Goal: Task Accomplishment & Management: Manage account settings

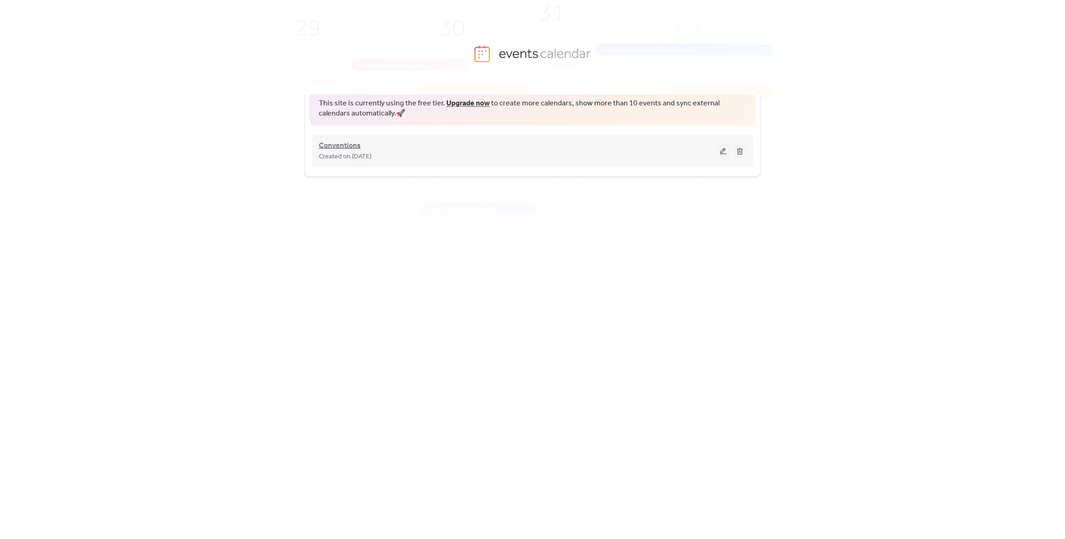
click at [349, 146] on span "Conventions" at bounding box center [340, 145] width 42 height 11
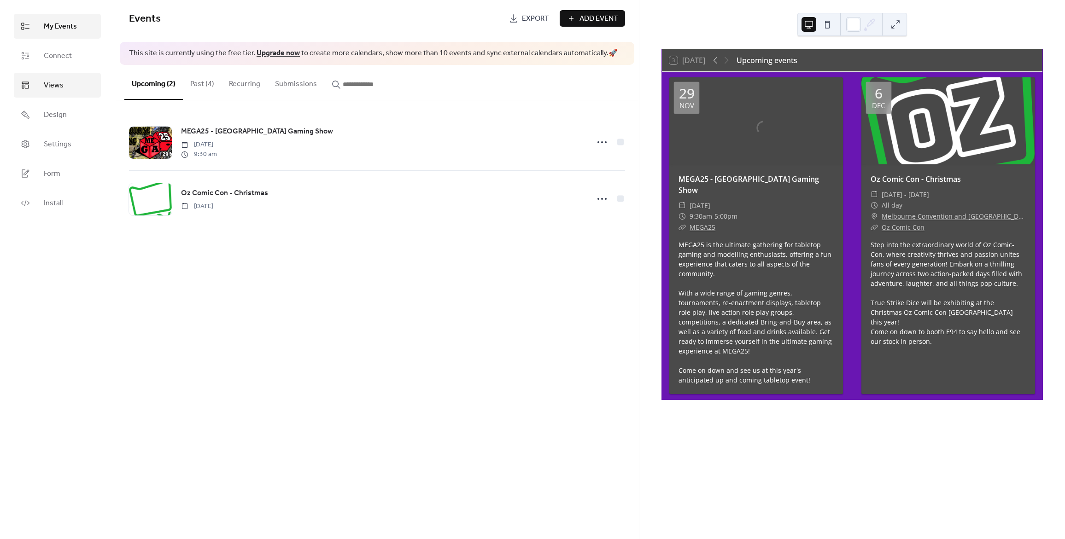
click at [58, 86] on span "Views" at bounding box center [54, 85] width 20 height 11
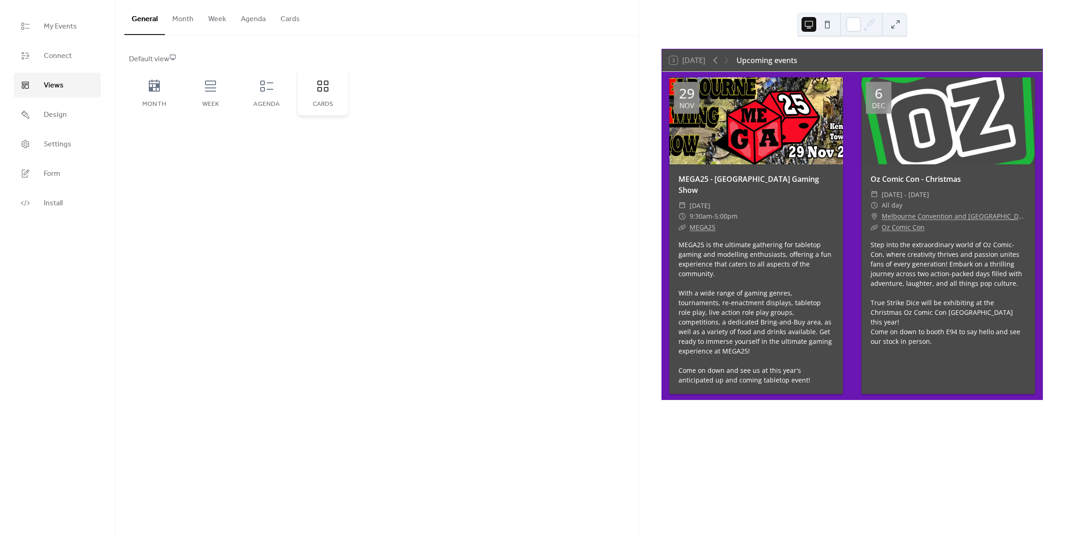
click at [329, 90] on icon at bounding box center [323, 86] width 15 height 15
click at [70, 114] on link "Design" at bounding box center [57, 114] width 87 height 25
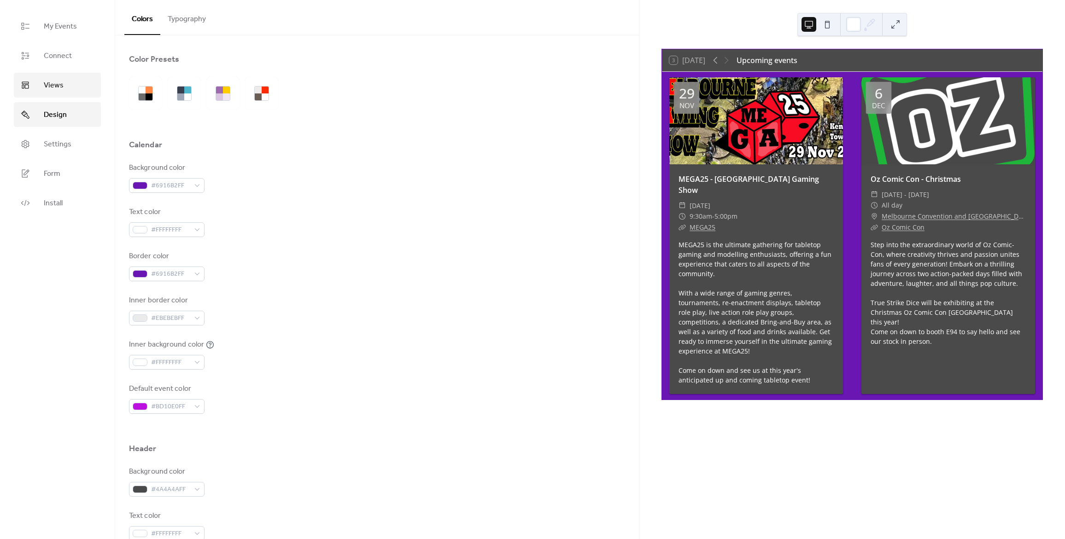
click at [63, 83] on span "Views" at bounding box center [54, 85] width 20 height 11
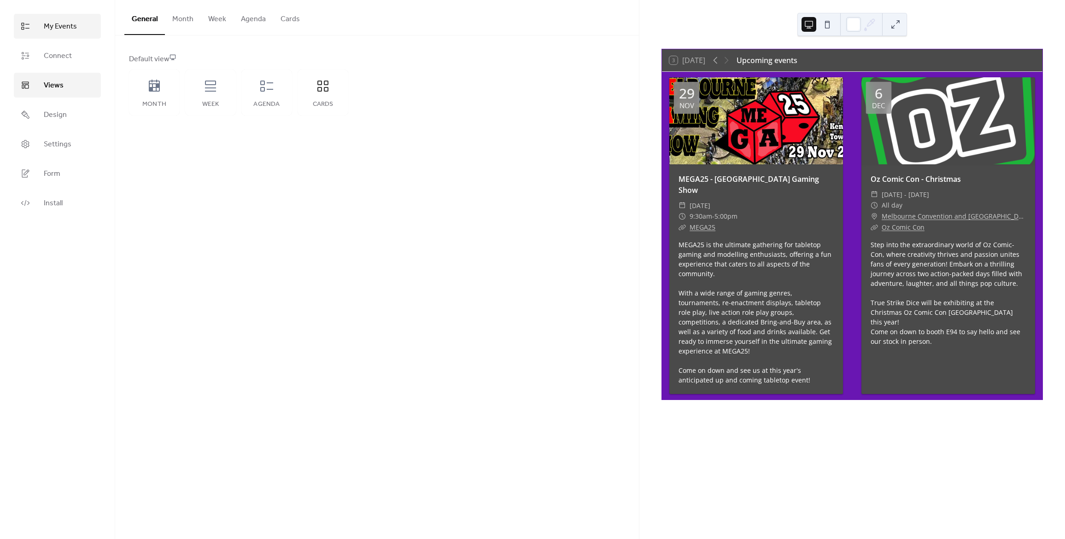
click at [70, 29] on span "My Events" at bounding box center [60, 26] width 33 height 11
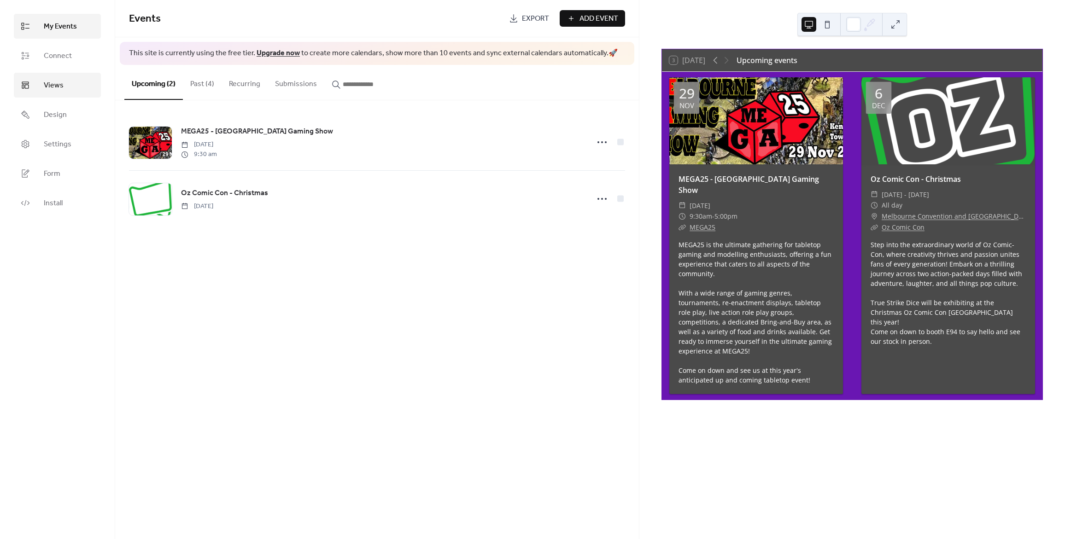
click at [56, 83] on span "Views" at bounding box center [54, 85] width 20 height 11
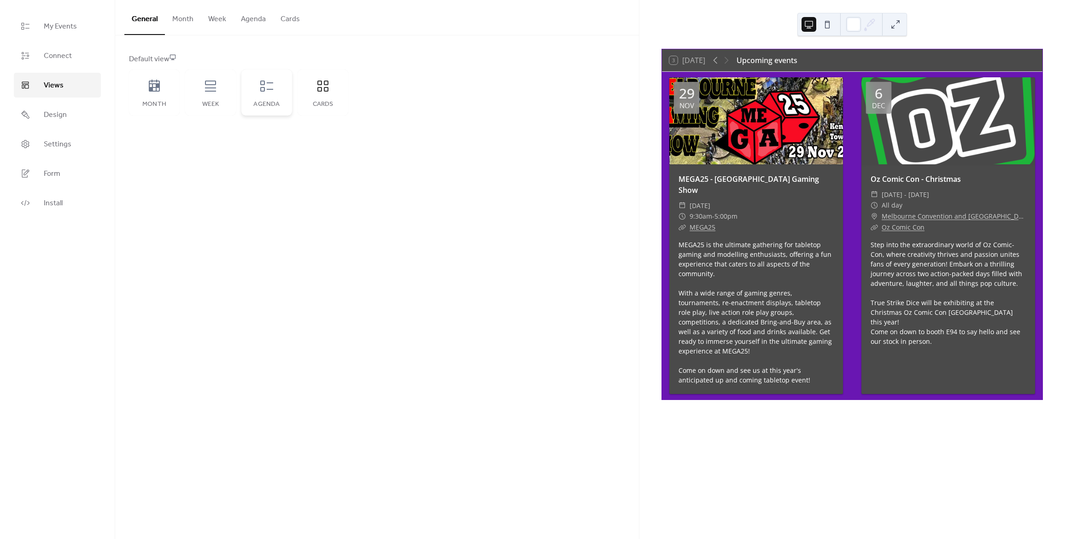
click at [270, 92] on icon at bounding box center [266, 86] width 15 height 15
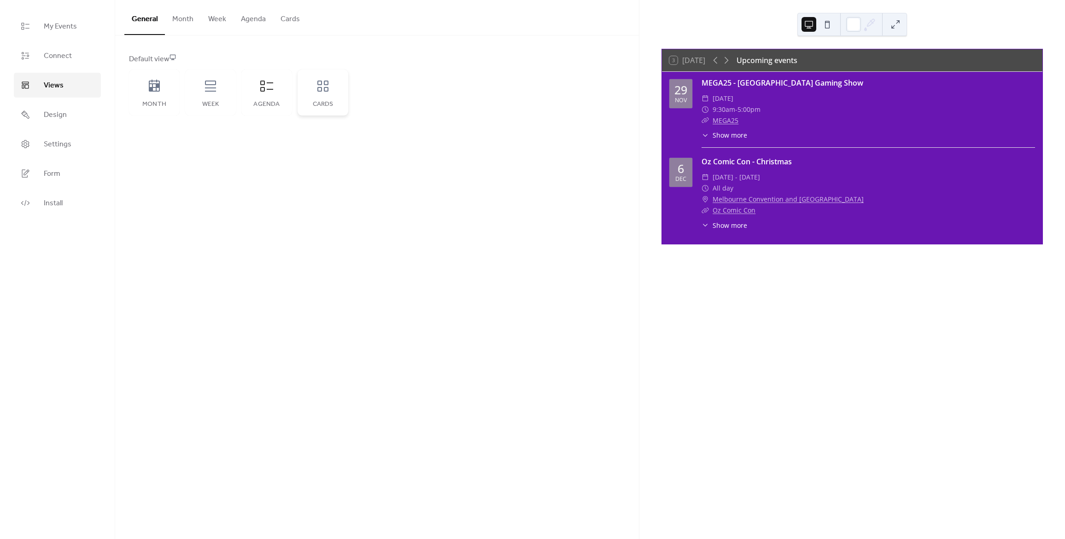
click at [330, 98] on div "Cards" at bounding box center [323, 93] width 51 height 46
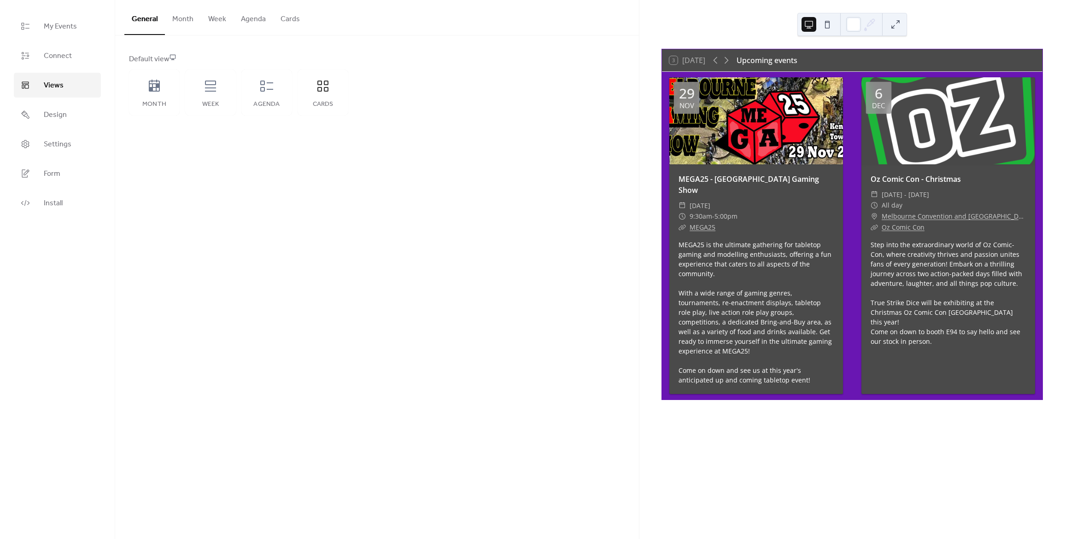
click at [183, 24] on button "Month" at bounding box center [183, 17] width 36 height 34
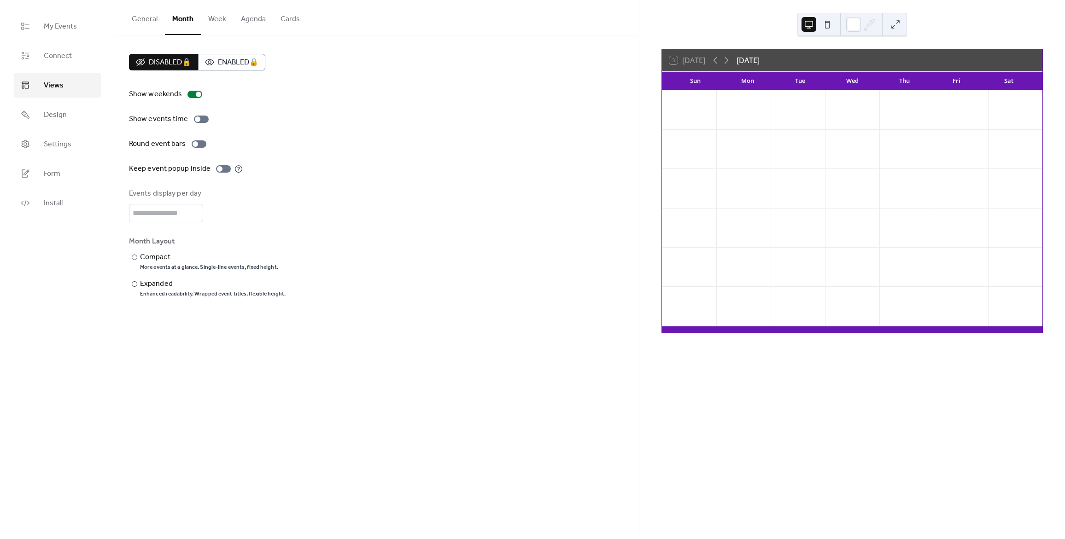
click at [305, 26] on div "General Month Week Agenda Cards" at bounding box center [377, 17] width 524 height 35
click at [296, 23] on button "Cards" at bounding box center [290, 17] width 34 height 34
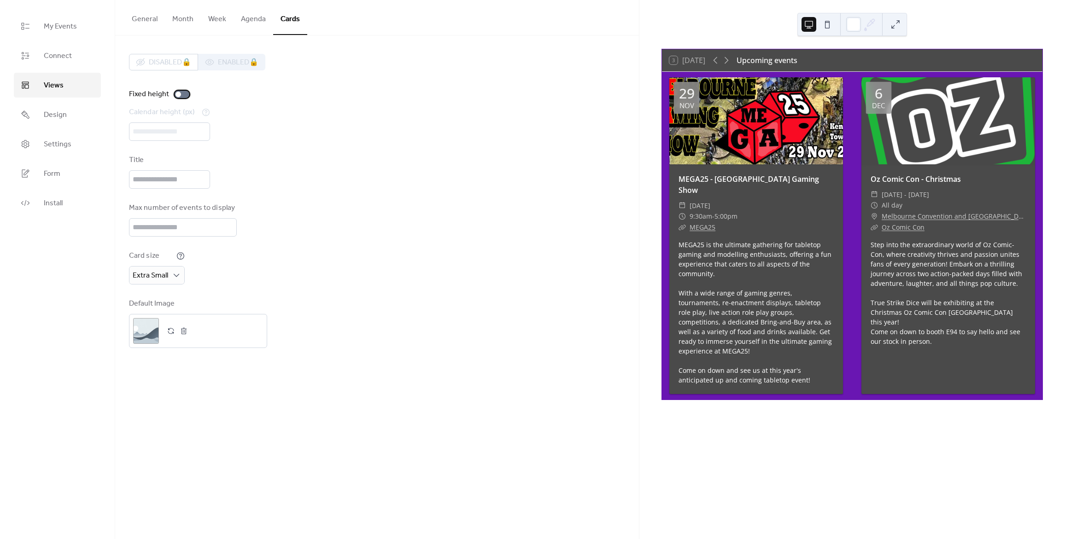
click at [180, 96] on div at bounding box center [182, 94] width 15 height 7
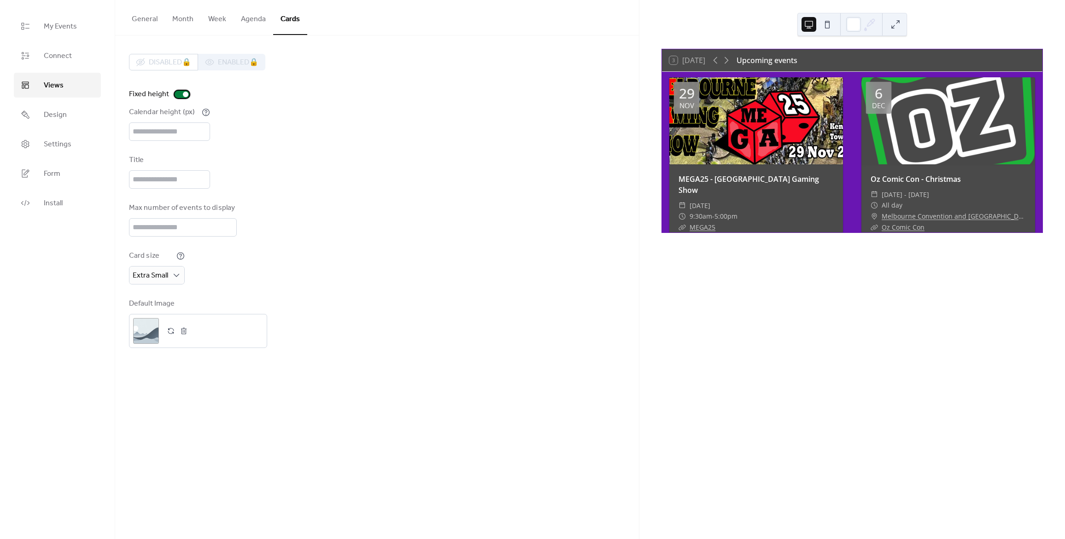
click at [180, 96] on div at bounding box center [182, 94] width 15 height 7
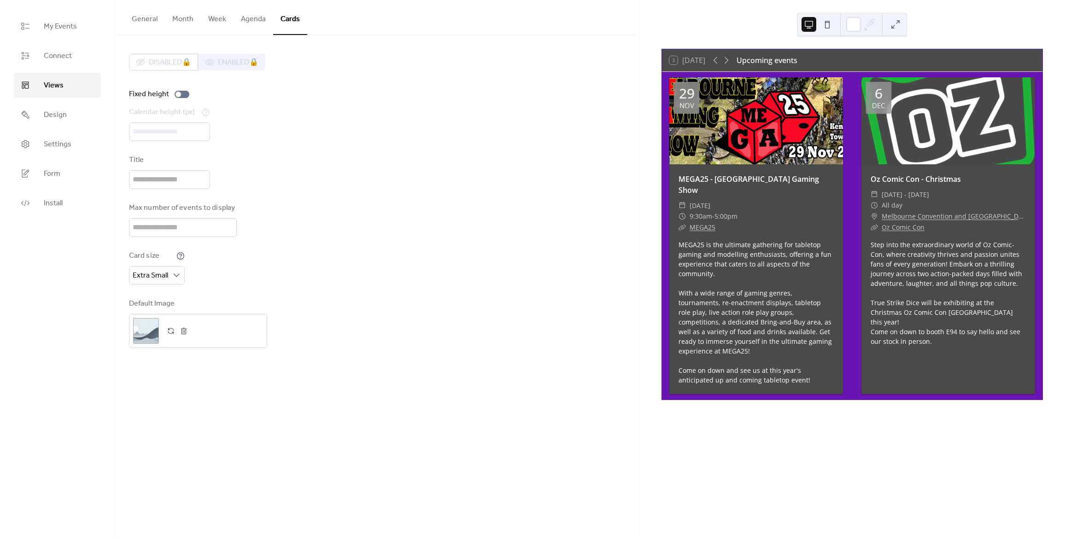
click at [150, 23] on button "General" at bounding box center [144, 17] width 41 height 34
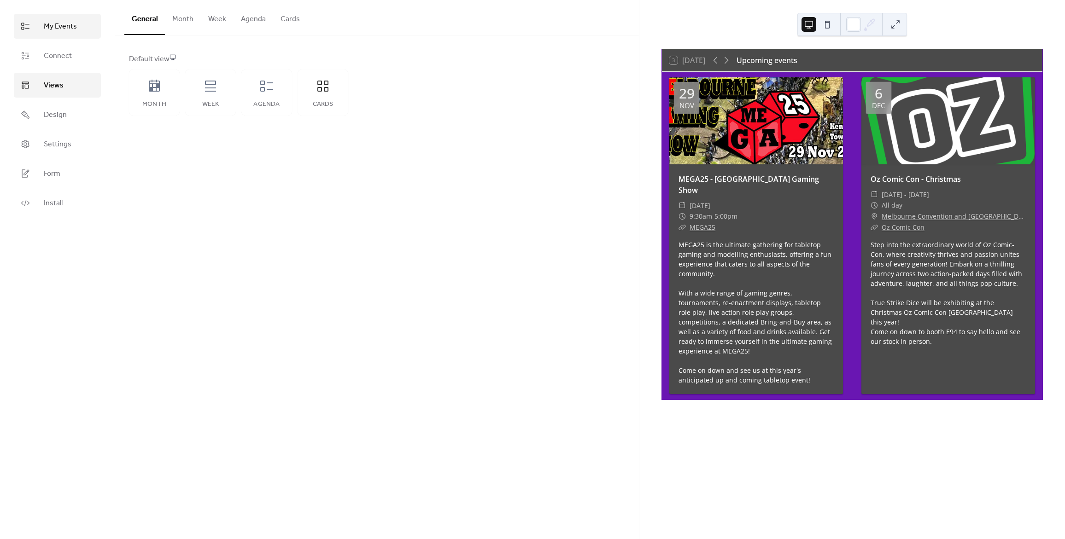
click at [53, 29] on span "My Events" at bounding box center [60, 26] width 33 height 11
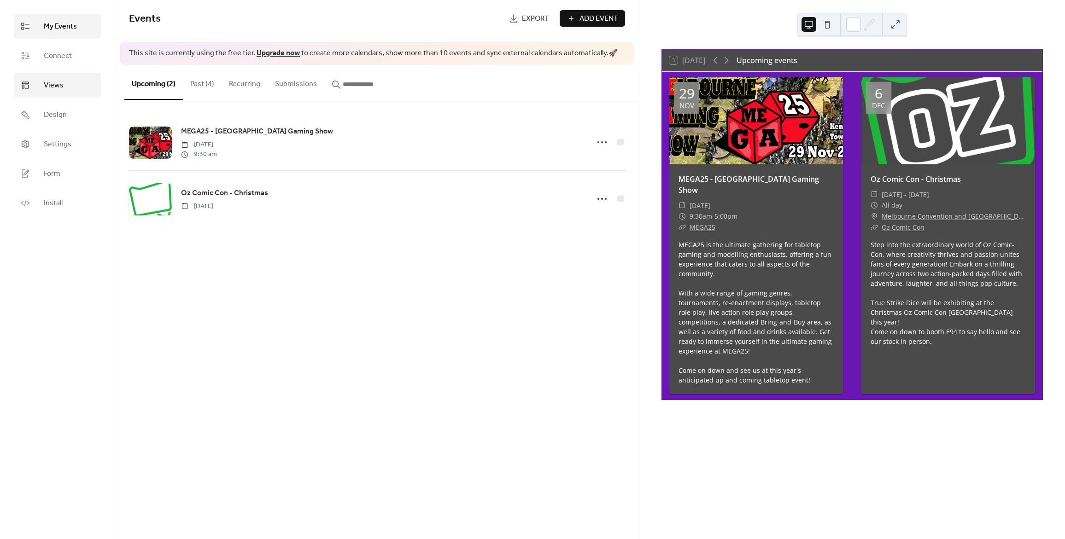
click at [45, 95] on link "Views" at bounding box center [57, 85] width 87 height 25
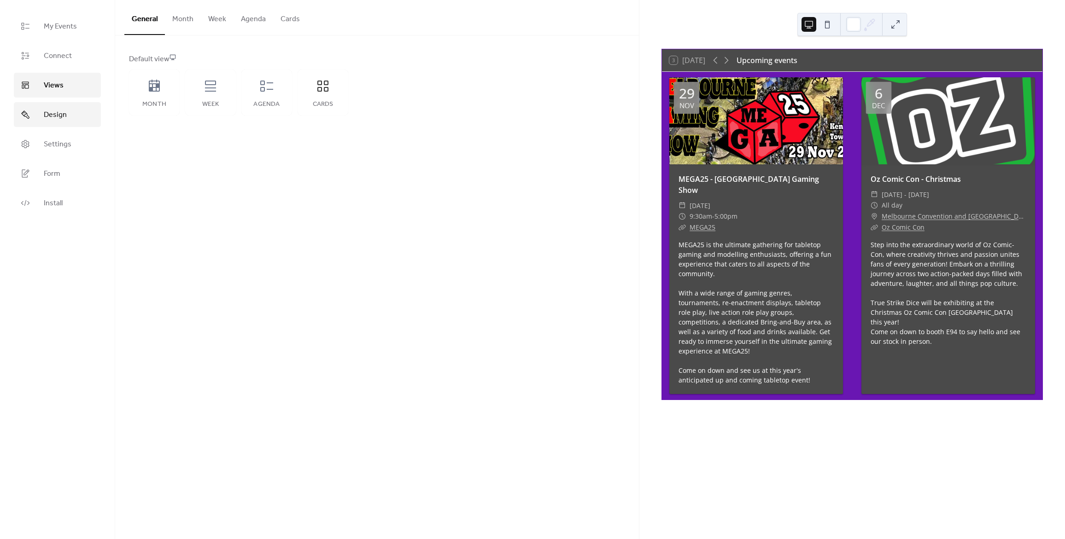
click at [42, 117] on link "Design" at bounding box center [57, 114] width 87 height 25
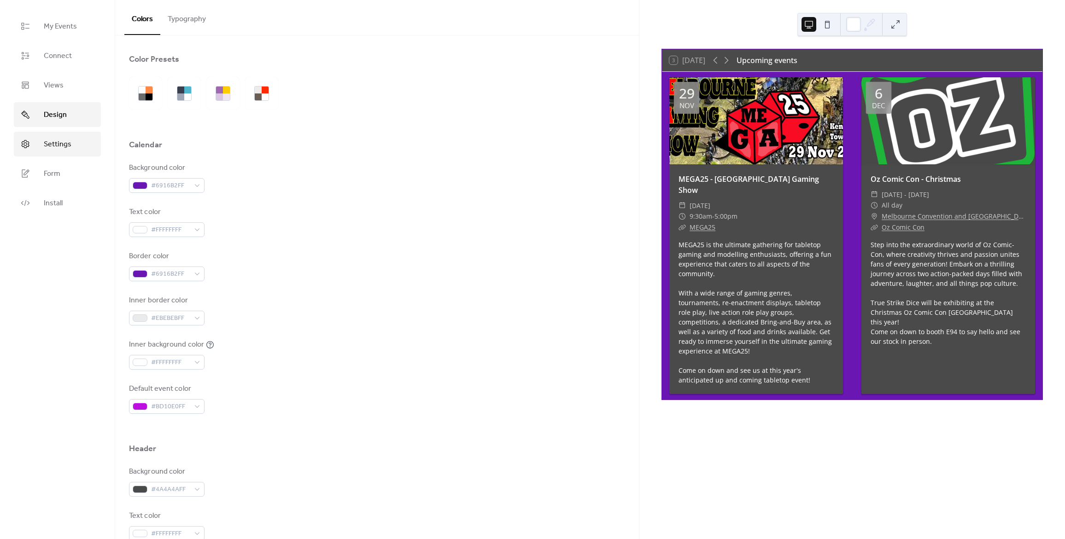
click at [69, 148] on span "Settings" at bounding box center [58, 144] width 28 height 11
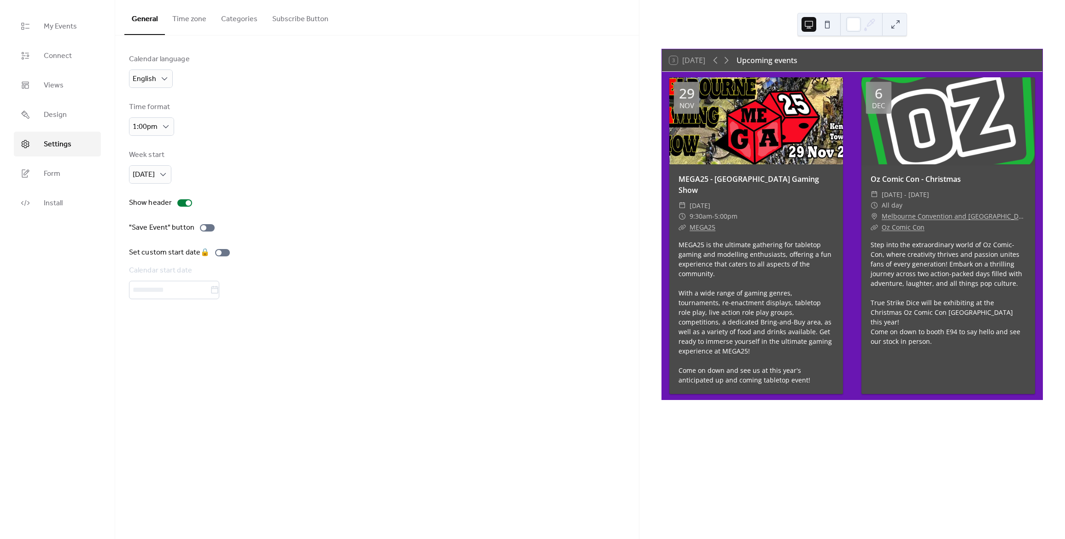
click at [246, 23] on button "Categories" at bounding box center [239, 17] width 51 height 34
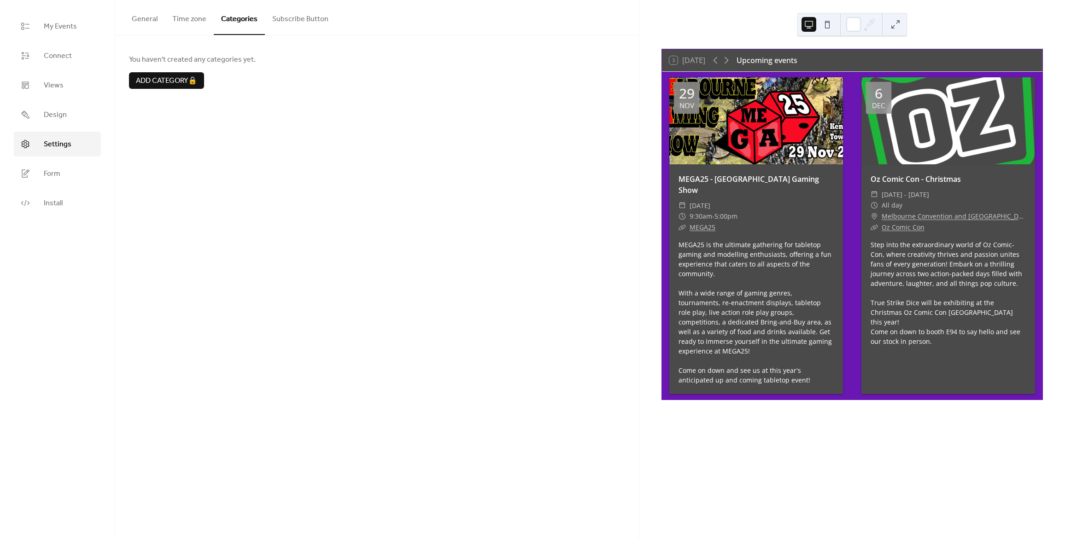
click at [315, 18] on button "Subscribe Button" at bounding box center [300, 17] width 71 height 34
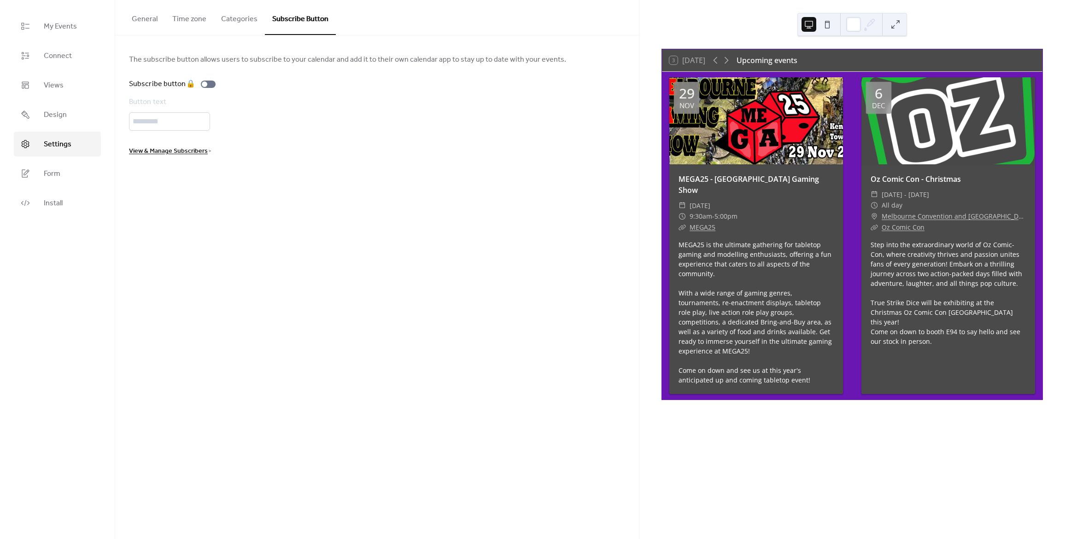
click at [146, 16] on button "General" at bounding box center [144, 17] width 41 height 34
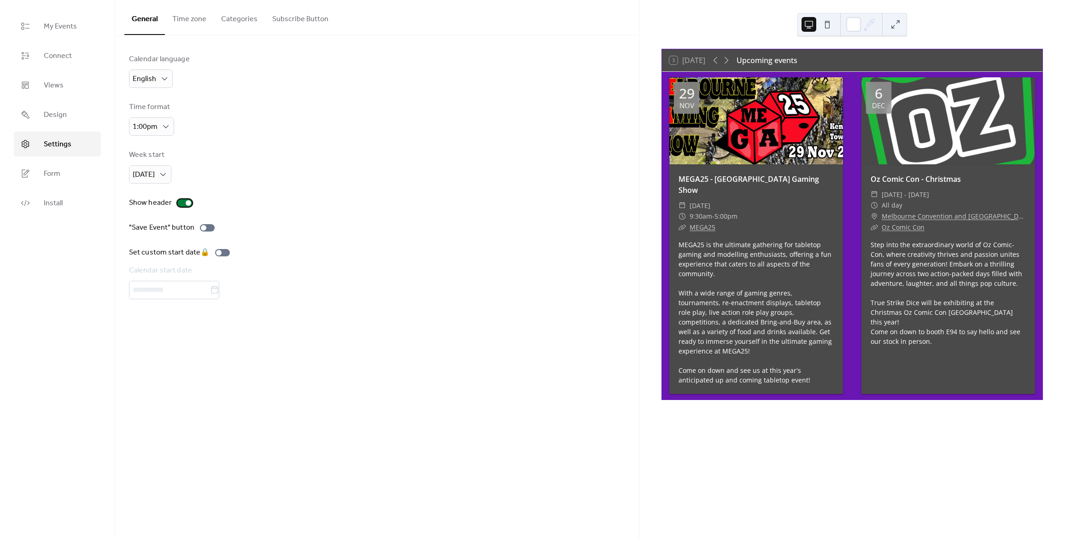
click at [181, 200] on div at bounding box center [184, 202] width 15 height 7
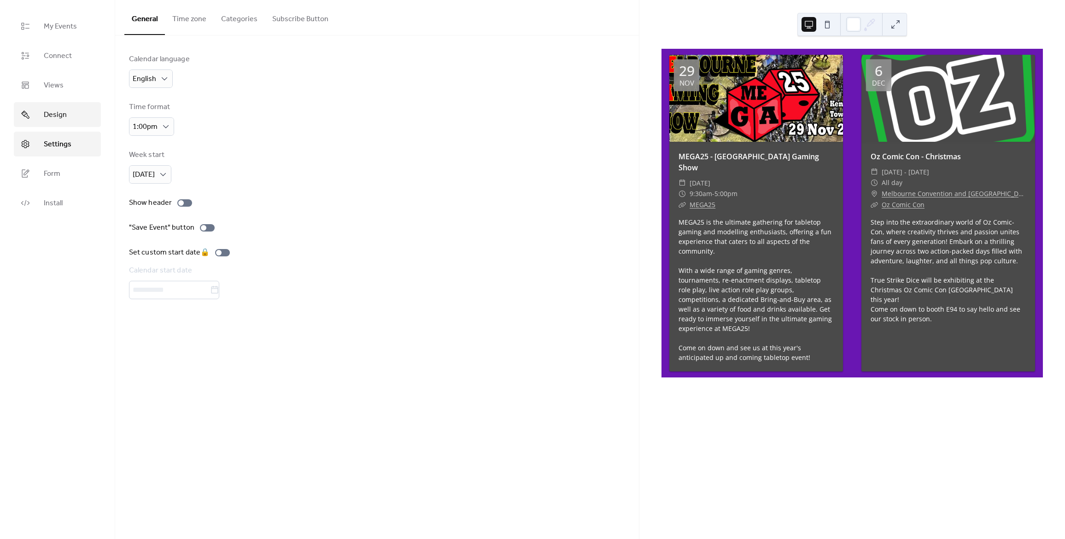
click at [51, 118] on span "Design" at bounding box center [55, 115] width 23 height 11
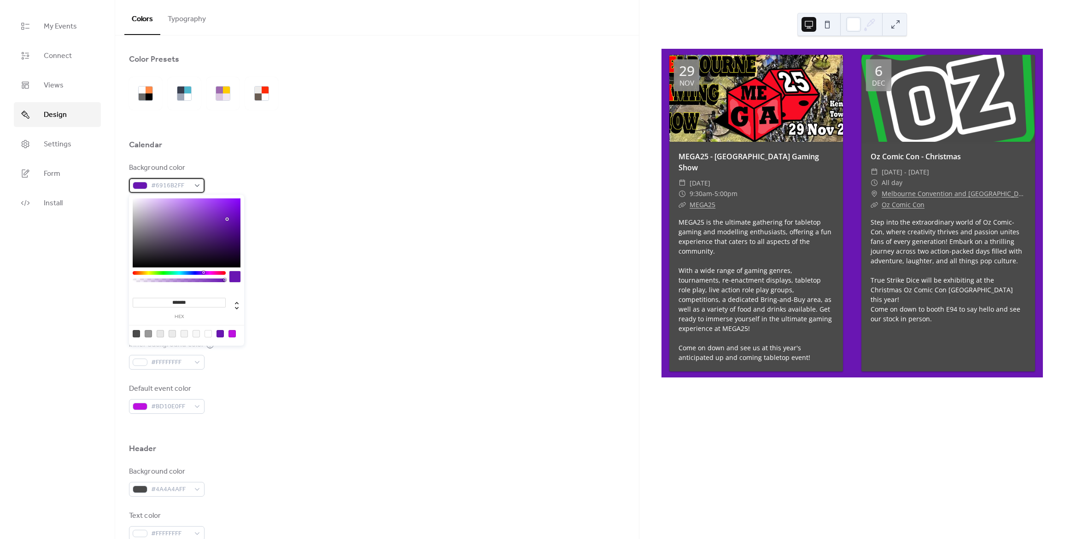
click at [185, 189] on span "#6916B2FF" at bounding box center [170, 186] width 39 height 11
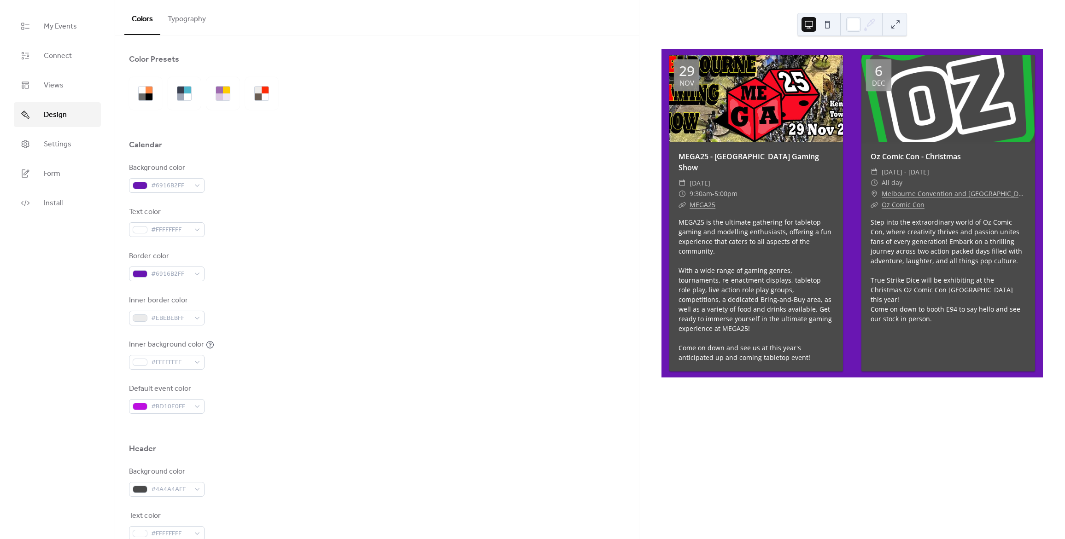
click at [319, 301] on div "Inner border color #EBEBEBFF" at bounding box center [377, 310] width 496 height 30
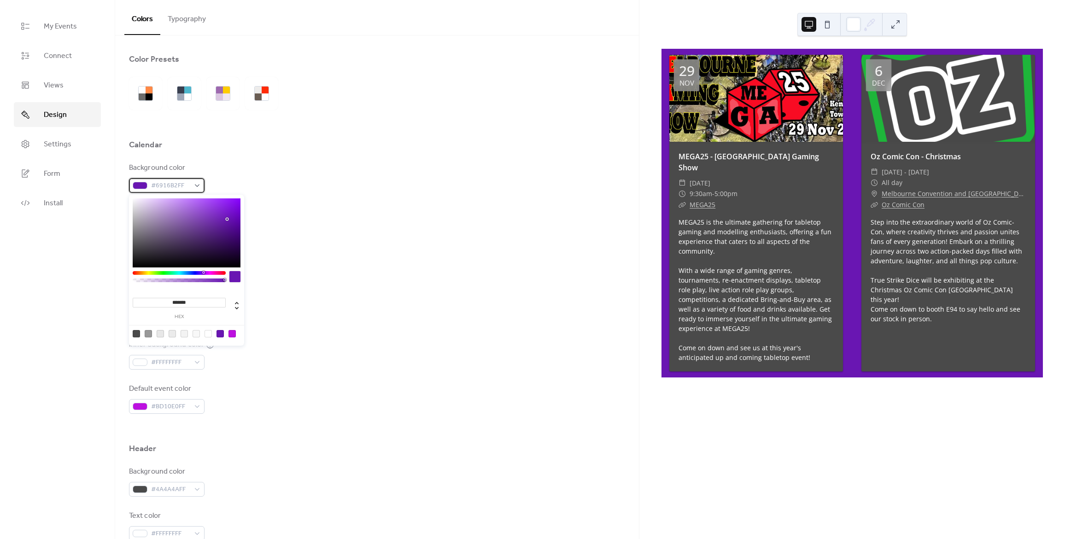
click at [170, 189] on span "#6916B2FF" at bounding box center [170, 186] width 39 height 11
click at [206, 336] on div at bounding box center [208, 333] width 7 height 7
type input "*******"
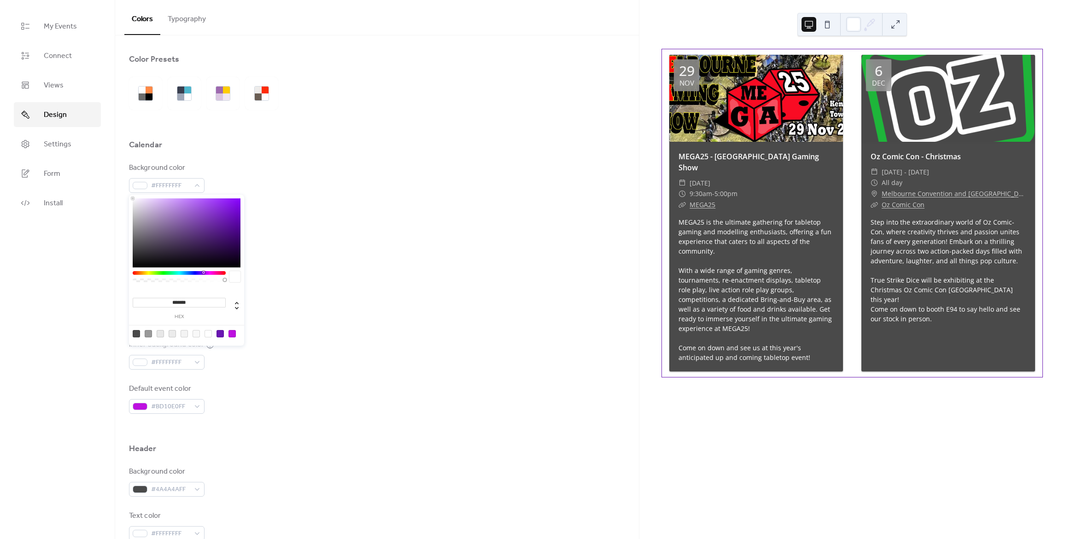
click at [404, 310] on div "Inner border color #EBEBEBFF" at bounding box center [377, 310] width 496 height 30
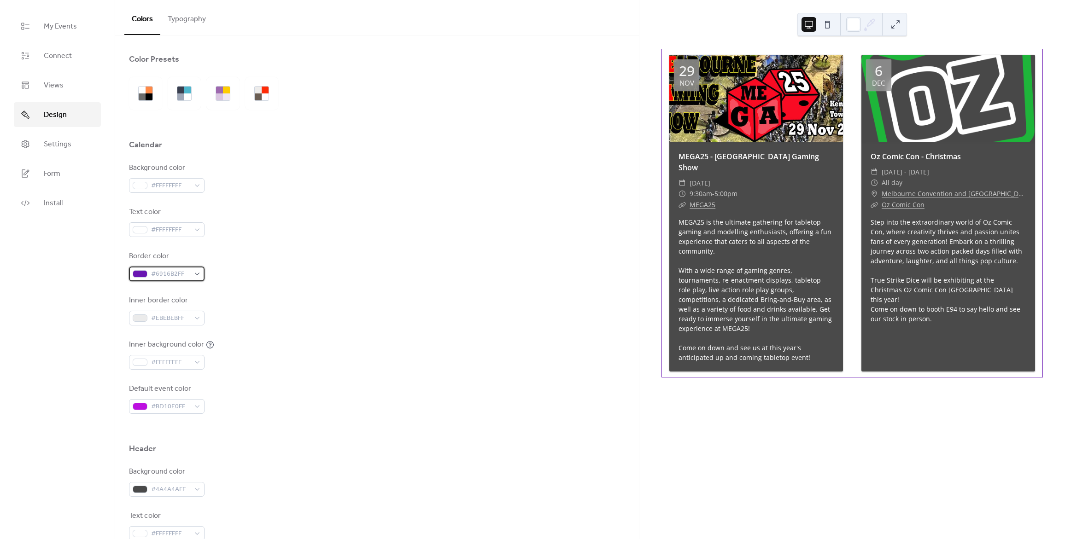
click at [201, 274] on div "#6916B2FF" at bounding box center [167, 274] width 76 height 15
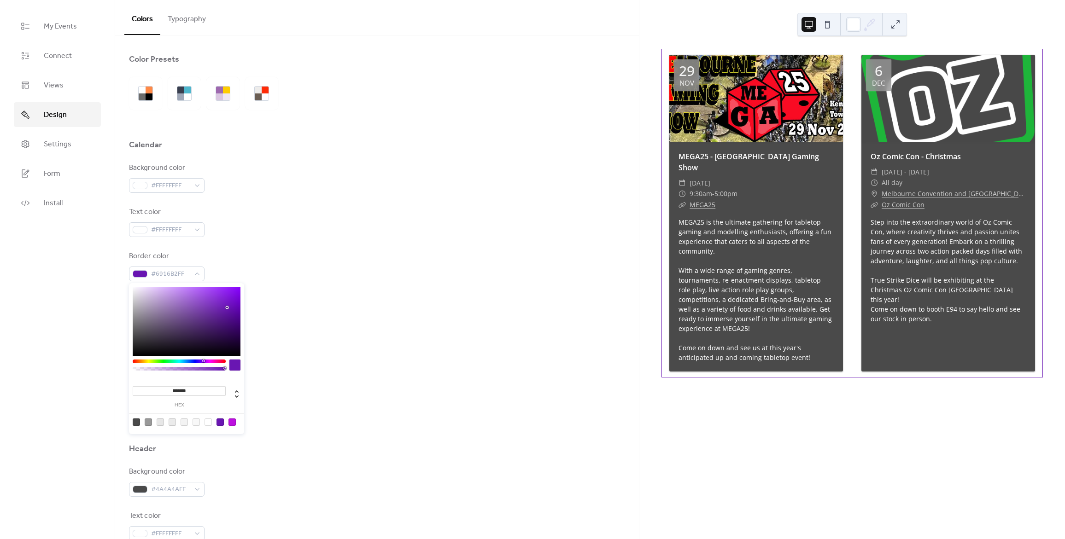
click at [206, 421] on div at bounding box center [208, 422] width 7 height 7
type input "*******"
click at [379, 355] on div "Inner background color #FFFFFFFF" at bounding box center [377, 354] width 496 height 30
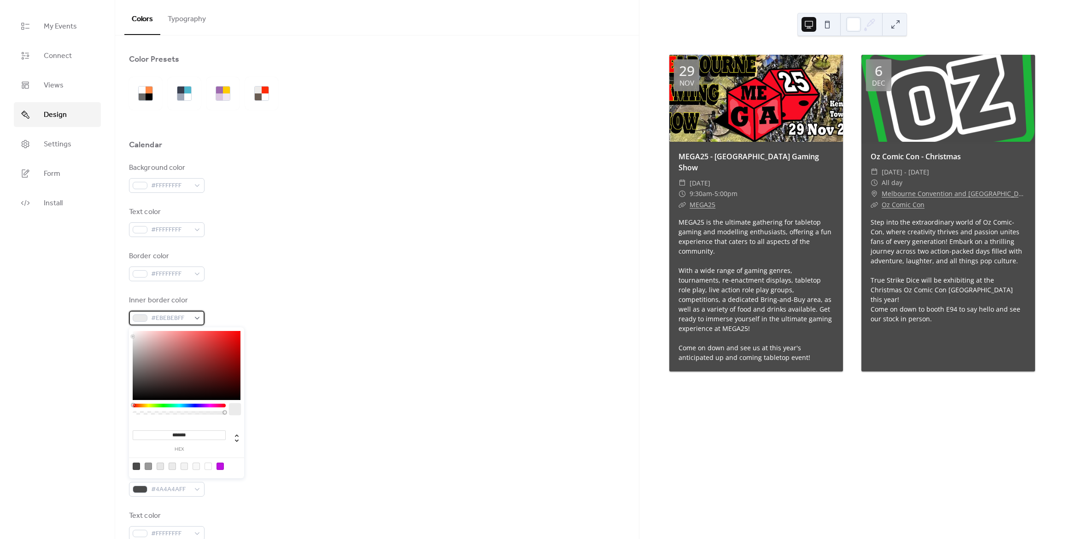
click at [177, 317] on span "#EBEBEBFF" at bounding box center [170, 318] width 39 height 11
click at [367, 387] on div "Default event color #BD10E0FF" at bounding box center [377, 399] width 496 height 30
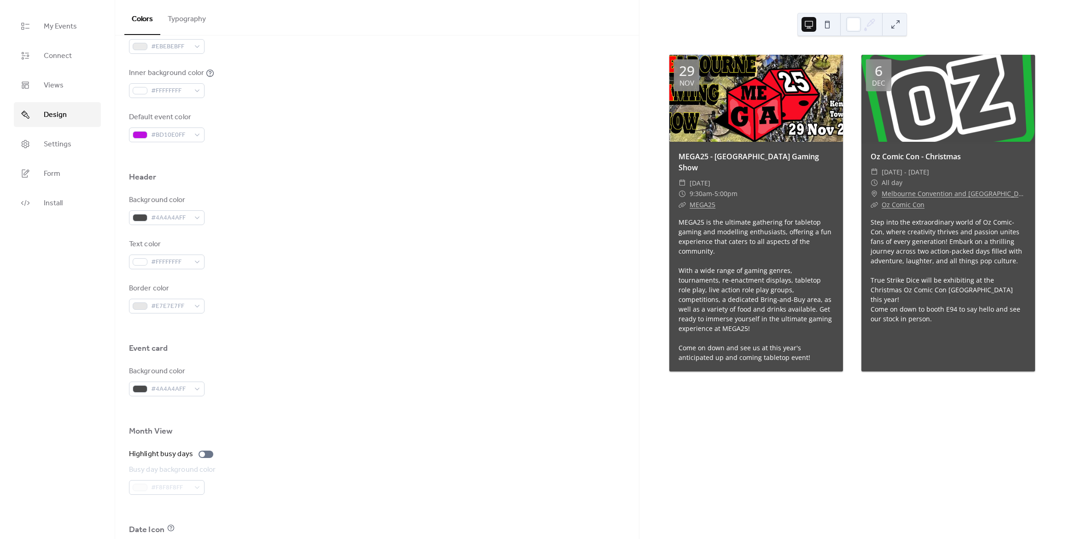
scroll to position [276, 0]
click at [195, 216] on div "#4A4A4AFF" at bounding box center [167, 213] width 76 height 15
click at [181, 212] on span "#4A4A4AFF" at bounding box center [170, 213] width 39 height 11
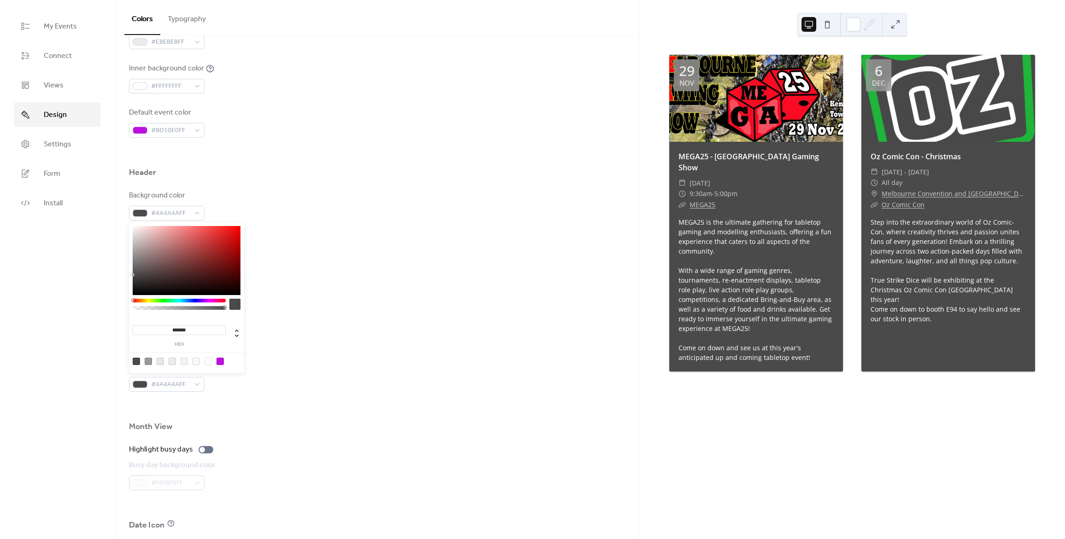
click at [196, 330] on input "*******" at bounding box center [179, 331] width 93 height 10
paste input "******"
type input "*******"
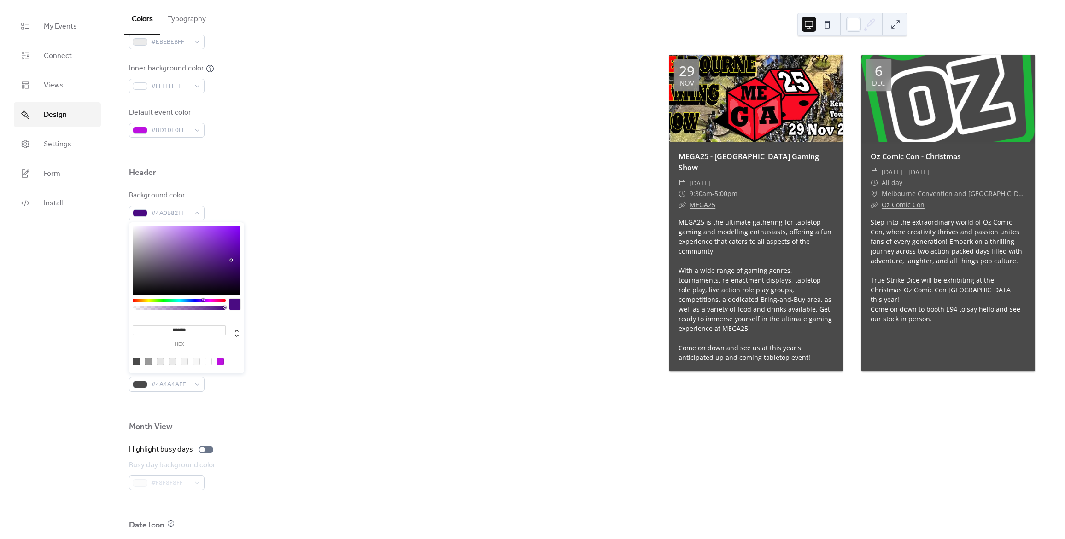
click at [324, 306] on div "Border color #E7E7E7FF" at bounding box center [377, 294] width 496 height 30
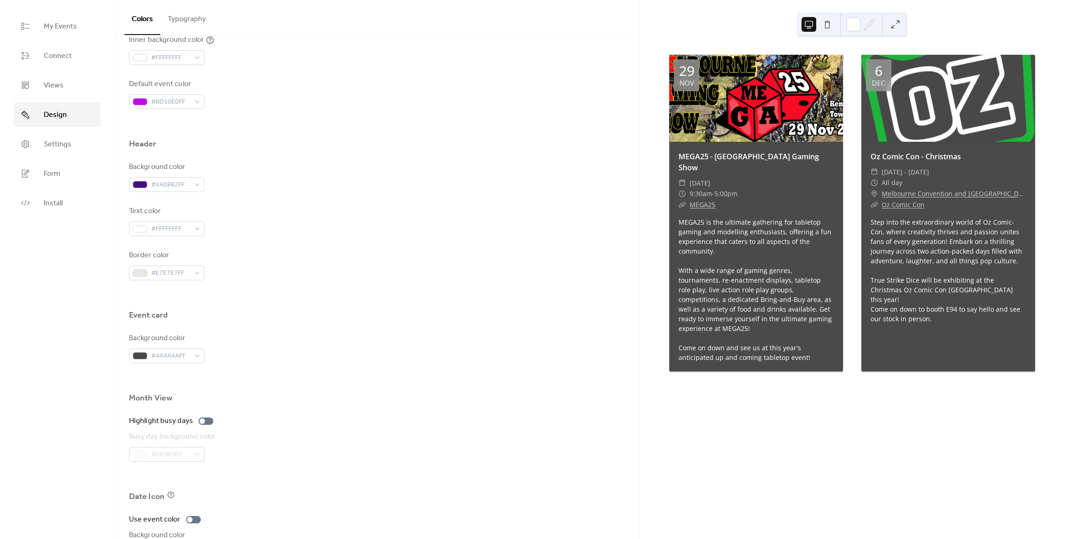
scroll to position [297, 0]
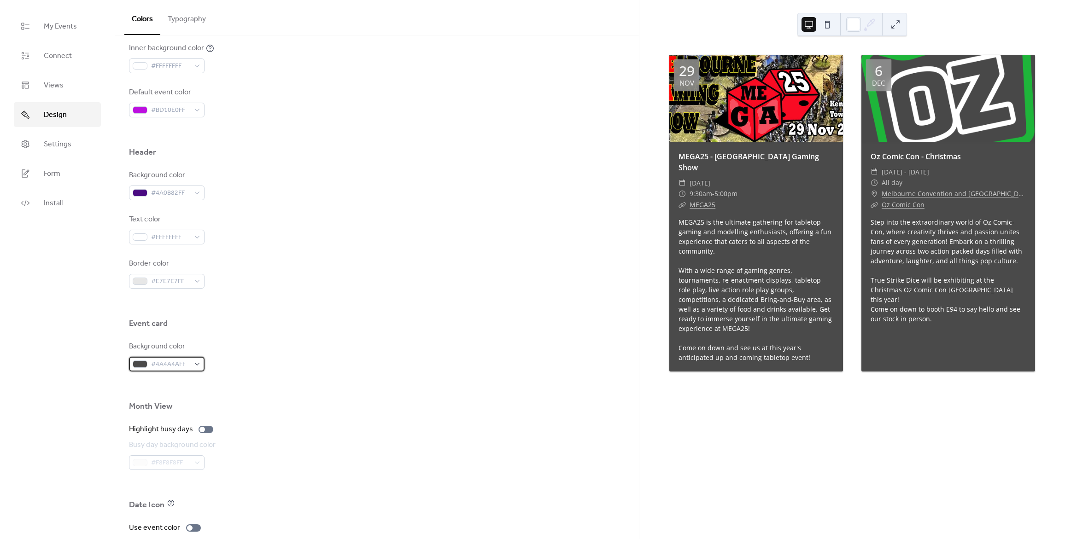
click at [172, 361] on span "#4A4A4AFF" at bounding box center [170, 364] width 39 height 11
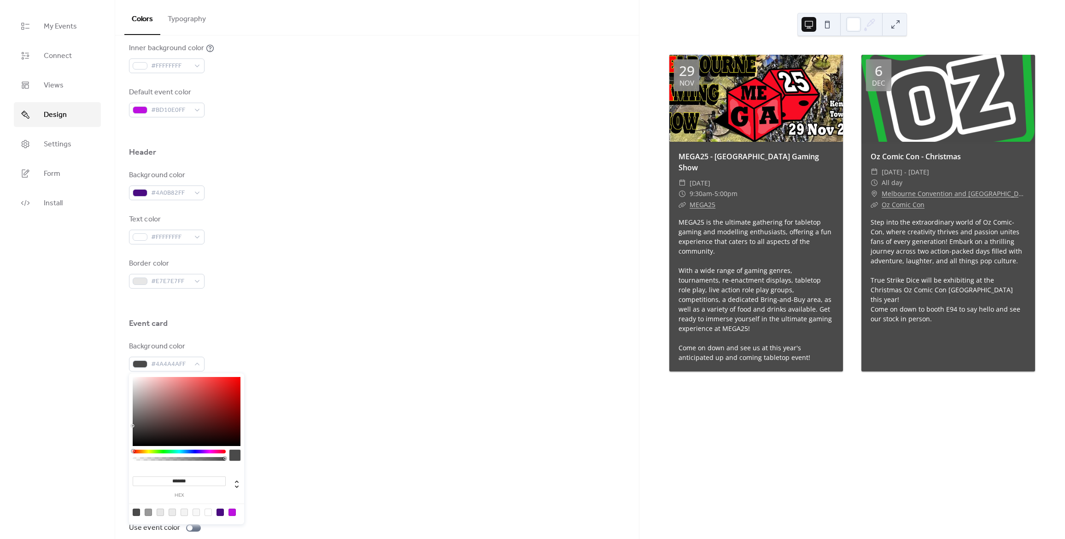
click at [194, 480] on input "*******" at bounding box center [179, 482] width 93 height 10
paste input
type input "******"
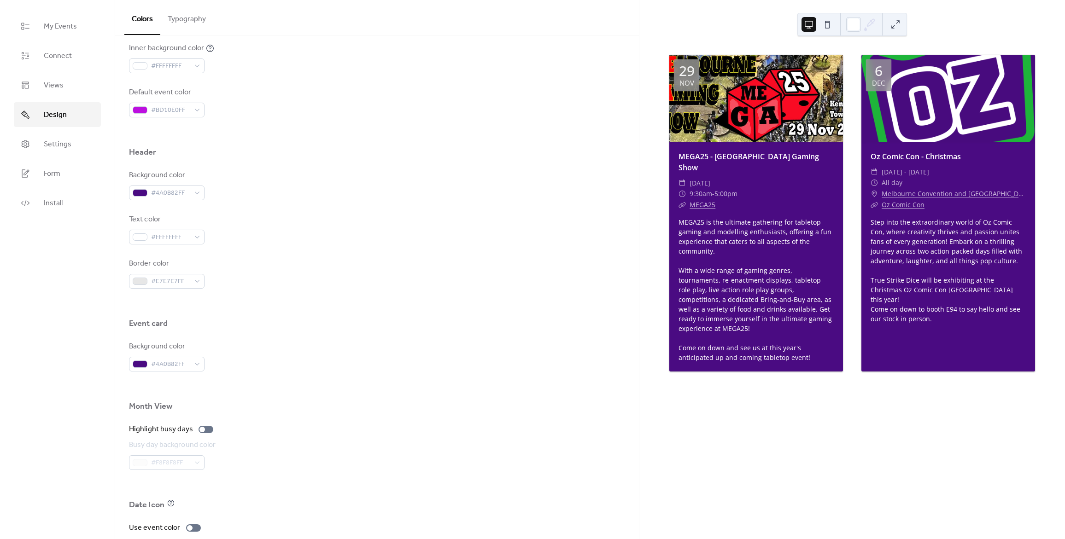
click at [343, 423] on div at bounding box center [377, 420] width 496 height 7
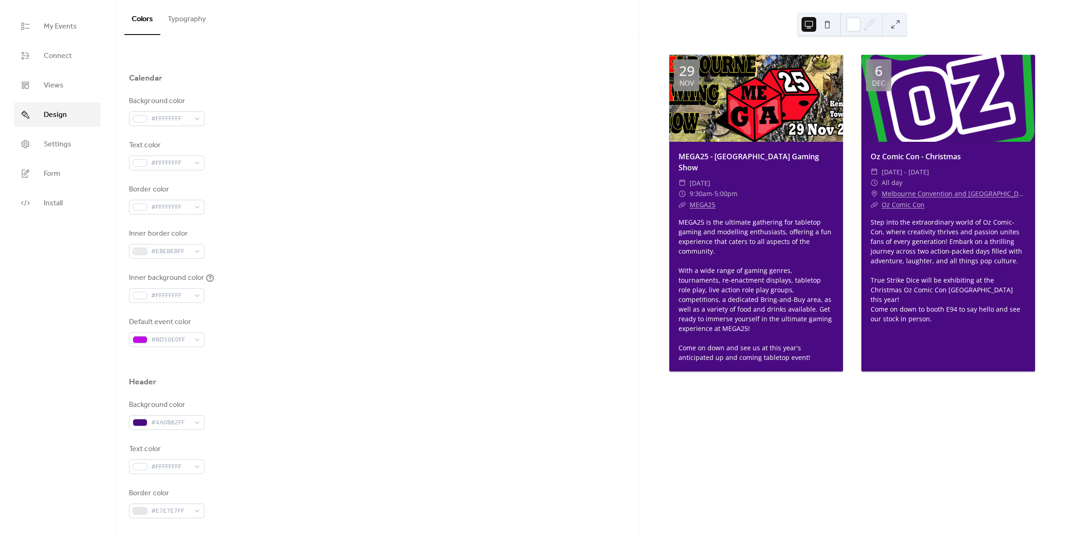
scroll to position [66, 0]
click at [182, 254] on span "#EBEBEBFF" at bounding box center [170, 252] width 39 height 11
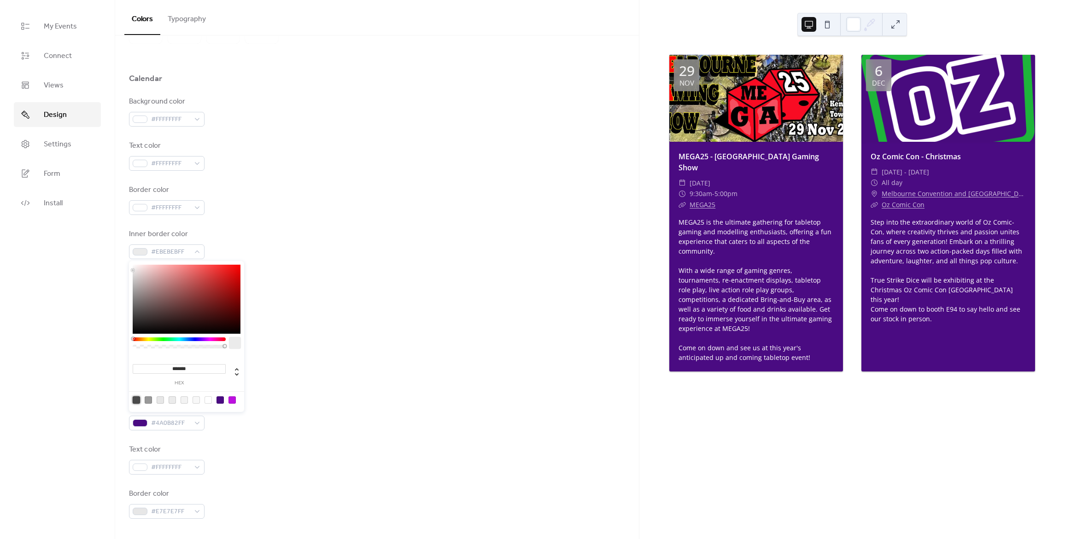
click at [138, 399] on div at bounding box center [136, 400] width 7 height 7
type input "*******"
click at [415, 338] on div "Default event color #BD10E0FF" at bounding box center [377, 332] width 496 height 30
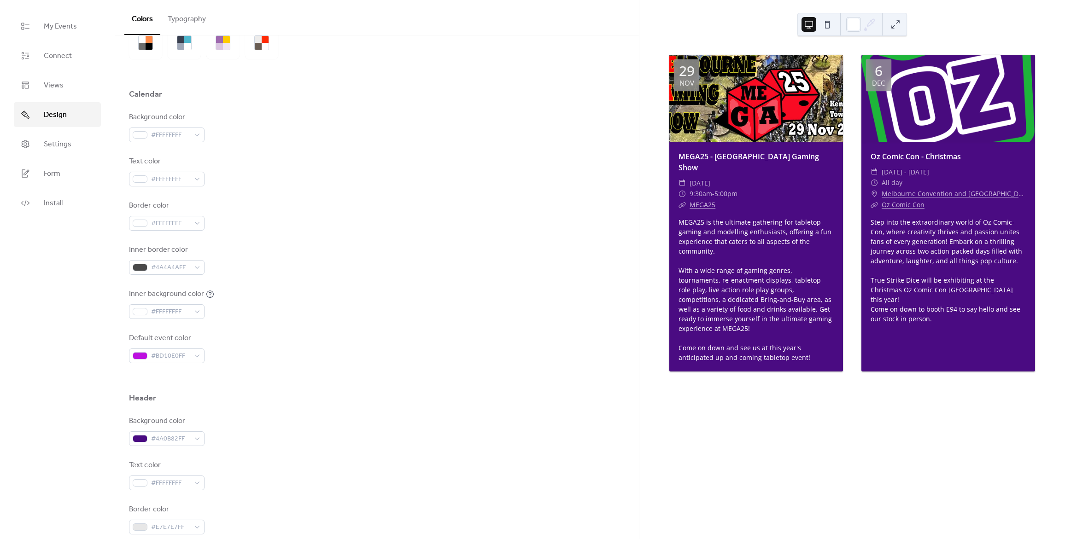
scroll to position [20, 0]
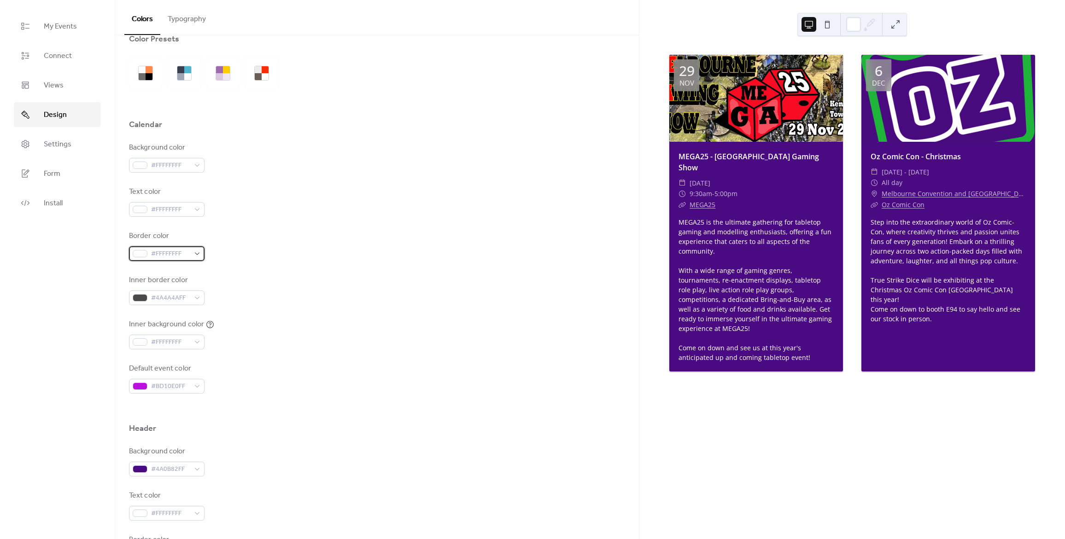
click at [199, 252] on div "#FFFFFFFF" at bounding box center [167, 253] width 76 height 15
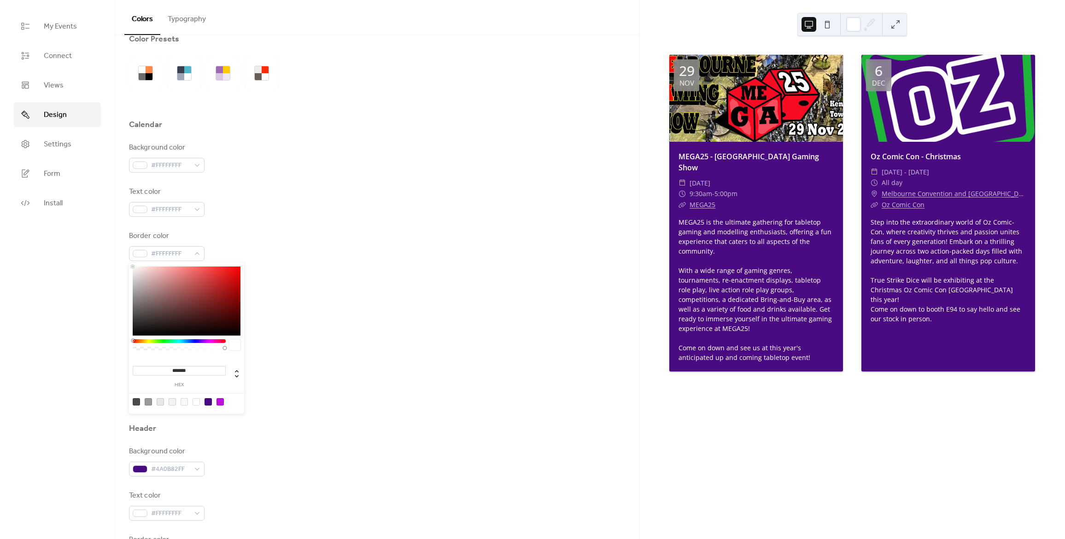
click at [137, 401] on div at bounding box center [136, 401] width 7 height 7
type input "*******"
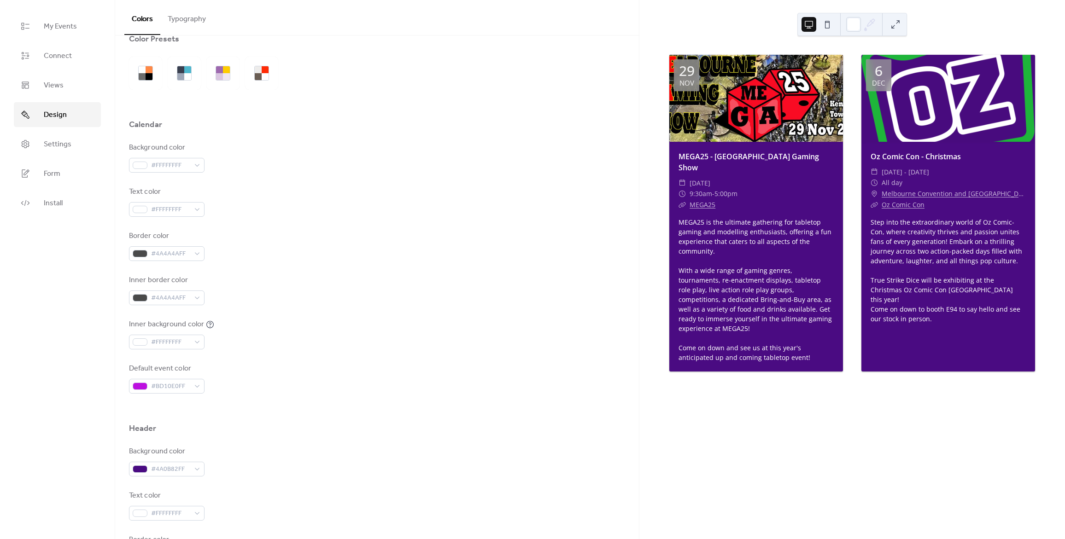
click at [427, 308] on div "Background color #FFFFFFFF Text color #FFFFFFFF Border color #4A4A4AFF Inner bo…" at bounding box center [377, 267] width 496 height 251
click at [196, 342] on div "#FFFFFFFF" at bounding box center [167, 342] width 76 height 15
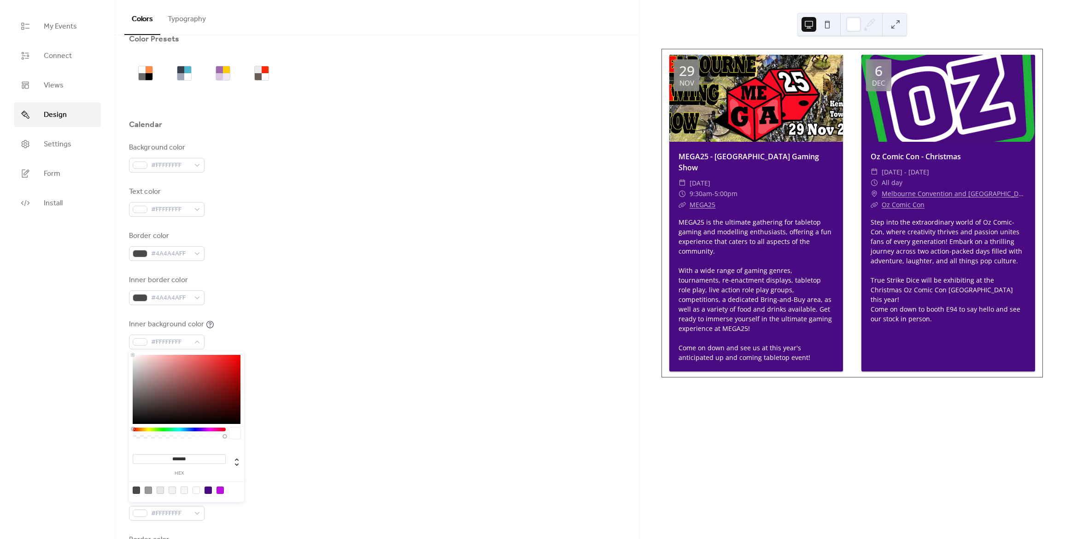
click at [136, 491] on div at bounding box center [136, 490] width 7 height 7
type input "*******"
click at [441, 354] on div "Background color #FFFFFFFF Text color #FFFFFFFF Border color #4A4A4AFF Inner bo…" at bounding box center [377, 267] width 496 height 251
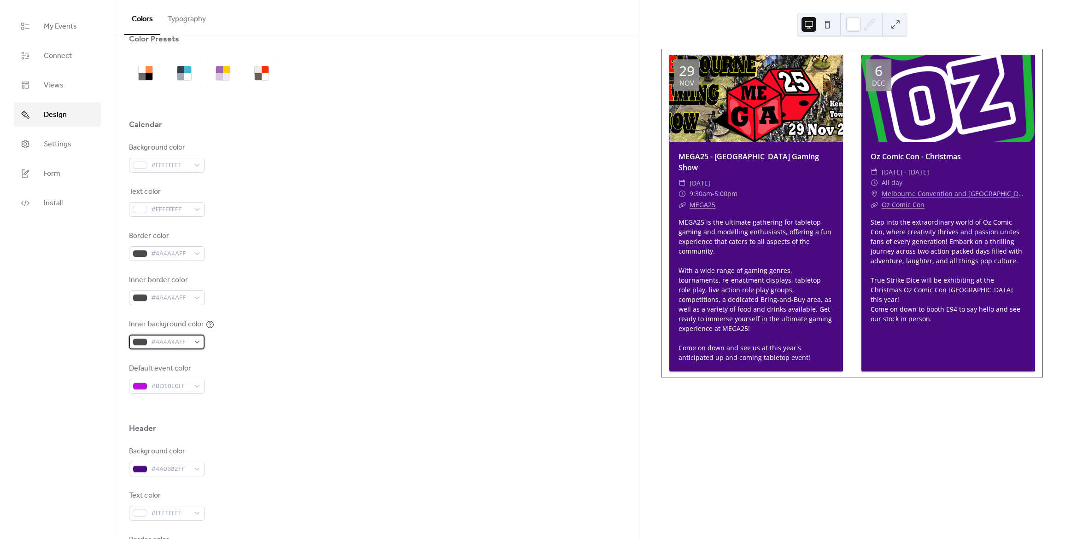
click at [192, 338] on div "#4A4A4AFF" at bounding box center [167, 342] width 76 height 15
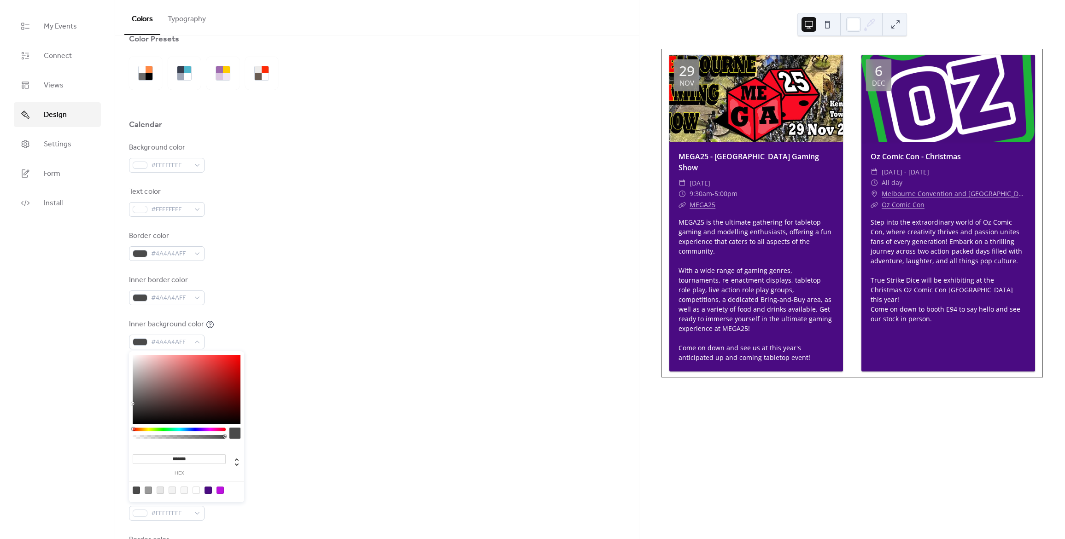
click at [195, 493] on div at bounding box center [196, 490] width 7 height 7
type input "*******"
click at [422, 324] on div "Inner background color #FFFFFFFF" at bounding box center [377, 334] width 496 height 30
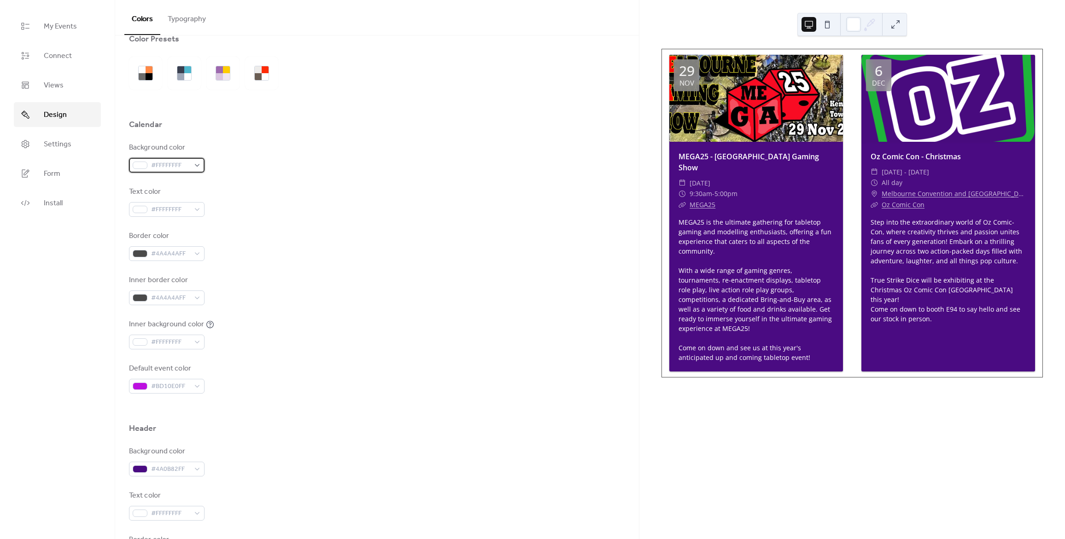
click at [194, 164] on div "#FFFFFFFF" at bounding box center [167, 165] width 76 height 15
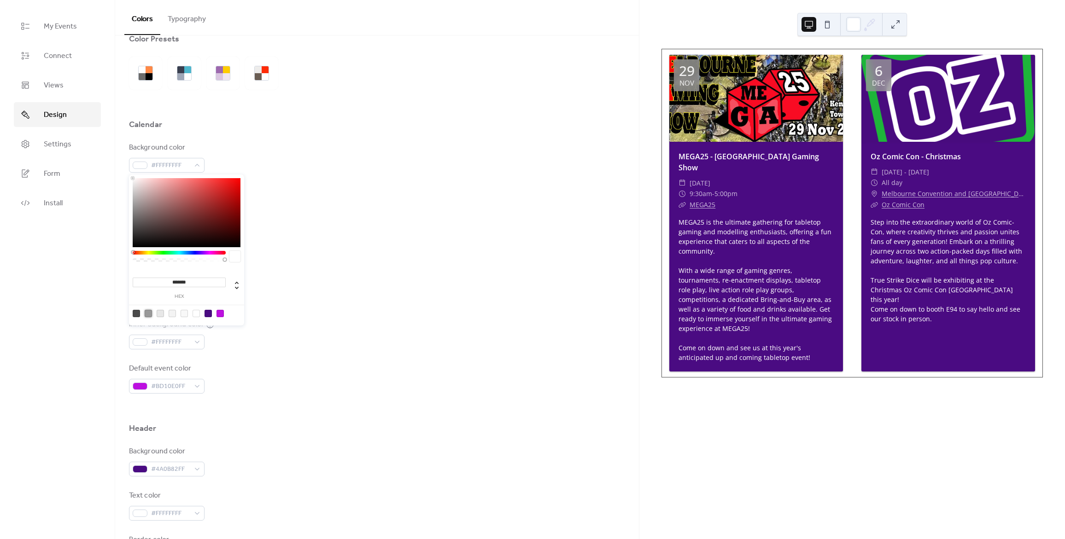
click at [146, 317] on div at bounding box center [148, 313] width 7 height 7
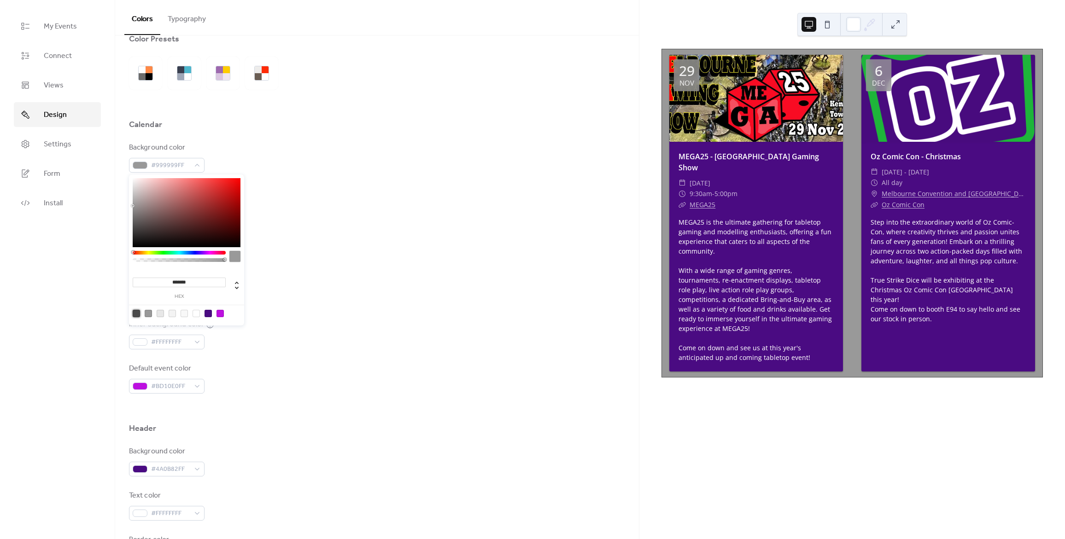
click at [135, 316] on div at bounding box center [136, 313] width 7 height 7
type input "*******"
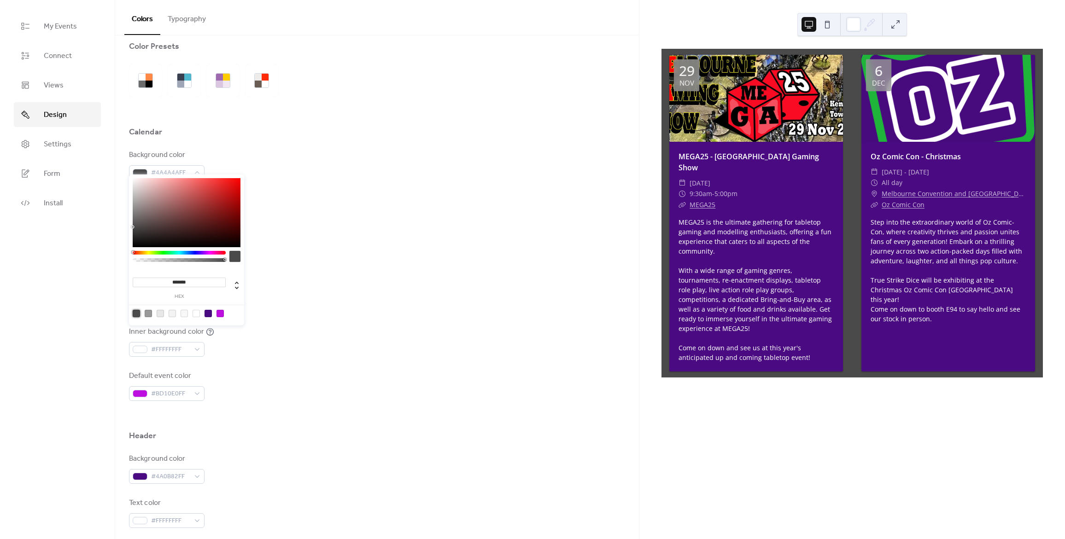
scroll to position [0, 0]
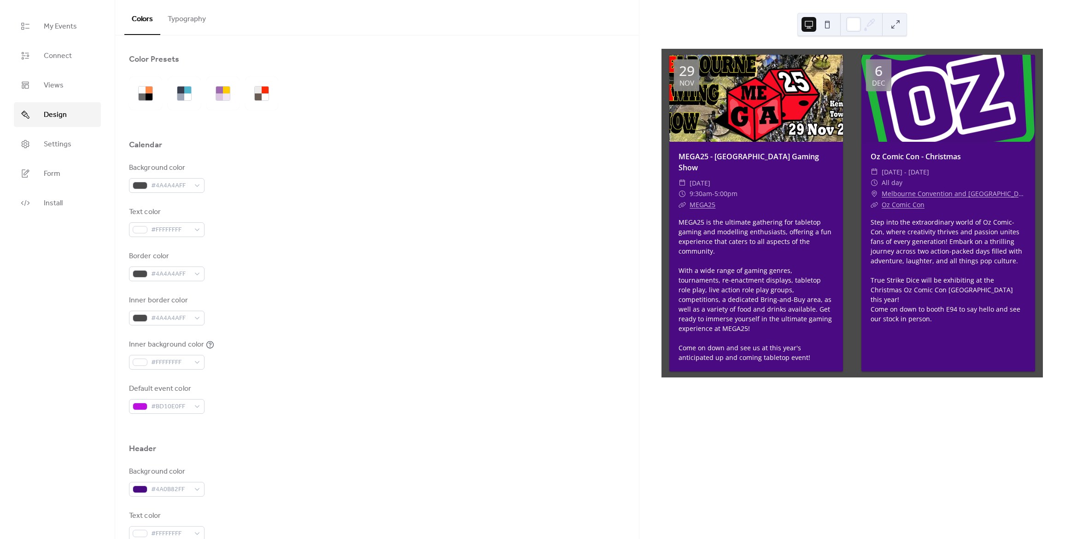
click at [389, 297] on div "Inner border color #4A4A4AFF" at bounding box center [377, 310] width 496 height 30
click at [198, 233] on div "#FFFFFFFF" at bounding box center [167, 229] width 76 height 15
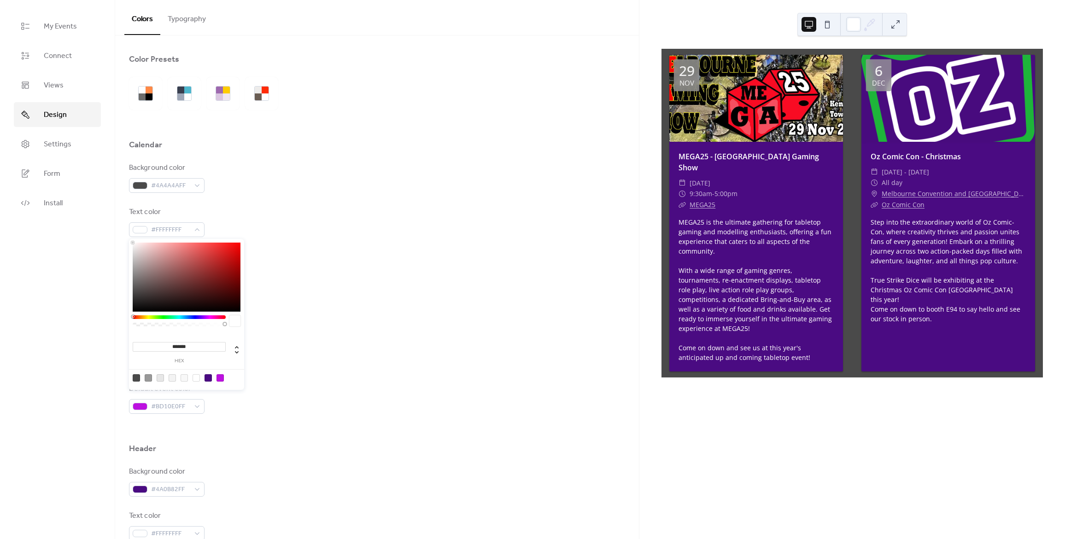
click at [306, 213] on div "Text color #FFFFFFFF" at bounding box center [377, 222] width 496 height 30
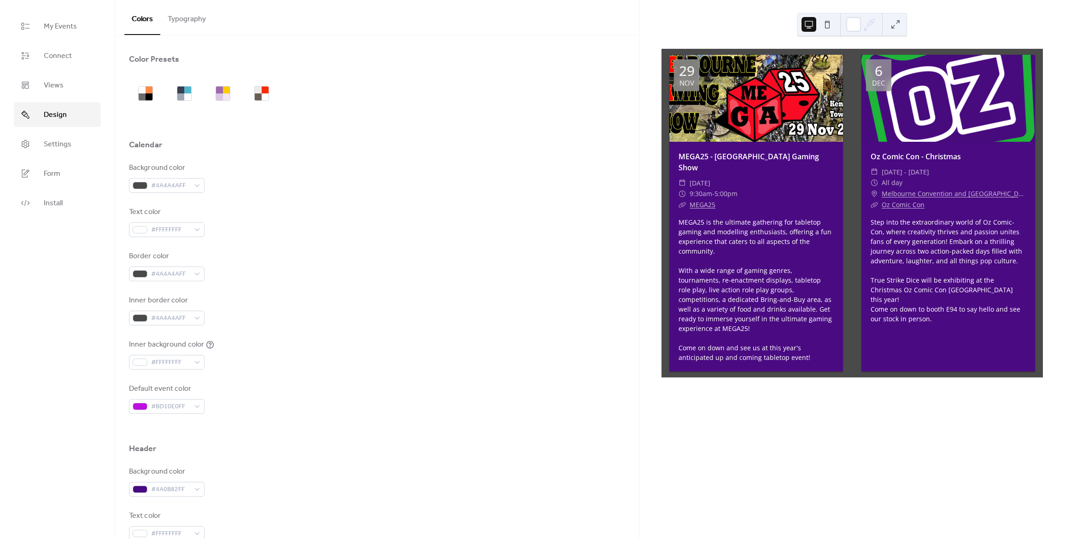
click at [377, 311] on div "Inner border color #4A4A4AFF" at bounding box center [377, 310] width 496 height 30
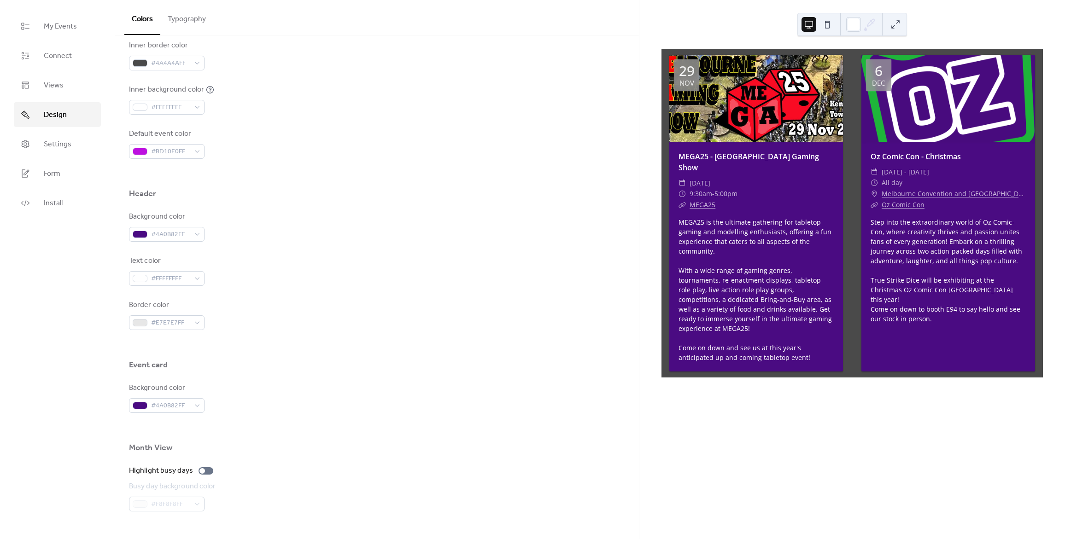
scroll to position [389, 0]
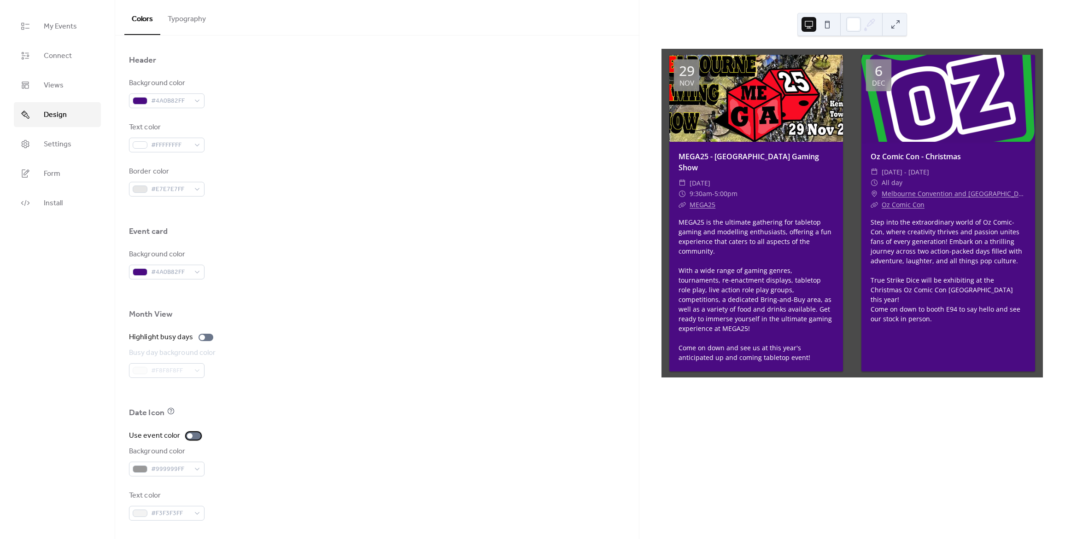
click at [191, 433] on div at bounding box center [193, 436] width 15 height 7
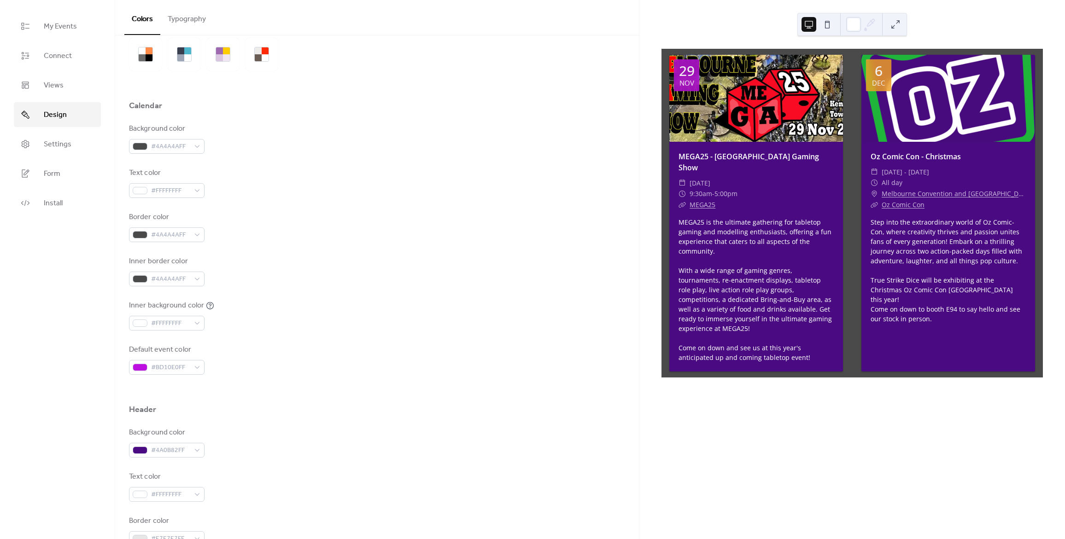
scroll to position [46, 0]
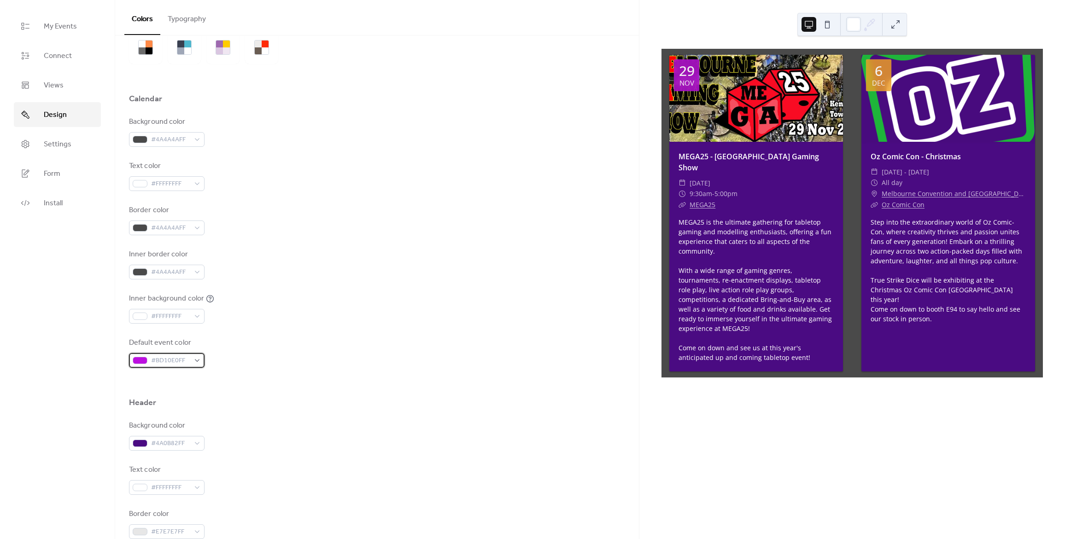
click at [180, 362] on span "#BD10E0FF" at bounding box center [170, 361] width 39 height 11
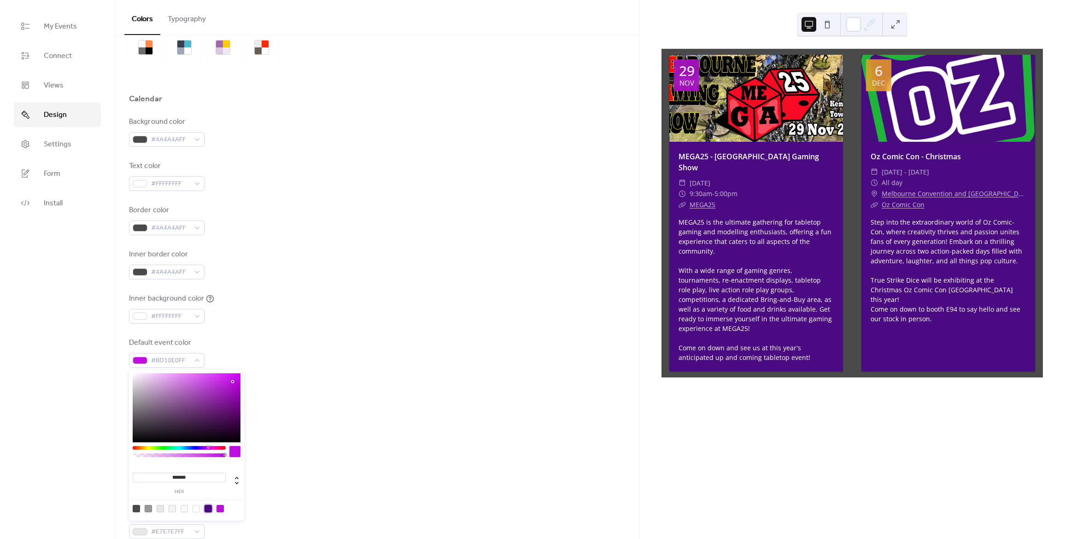
click at [210, 508] on div at bounding box center [208, 508] width 7 height 7
type input "*******"
click at [421, 393] on div at bounding box center [377, 382] width 496 height 29
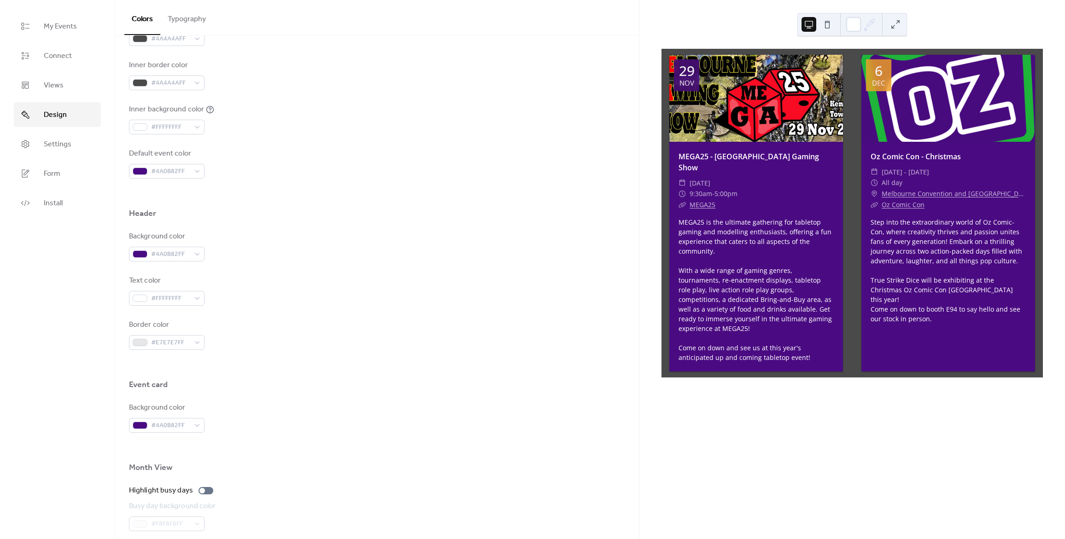
scroll to position [389, 0]
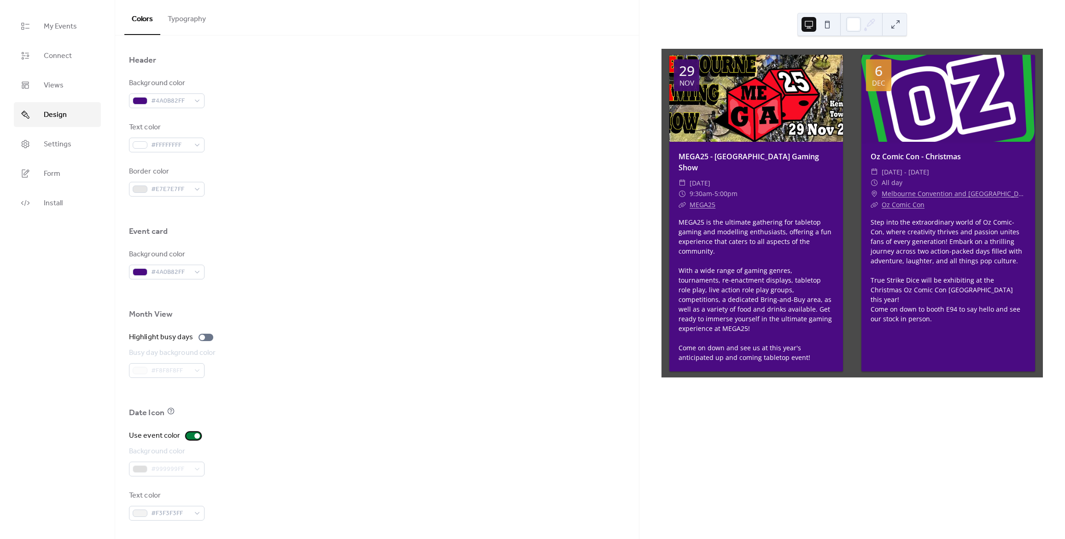
click at [194, 437] on div at bounding box center [197, 436] width 6 height 6
click at [173, 473] on span "#999999FF" at bounding box center [170, 469] width 39 height 11
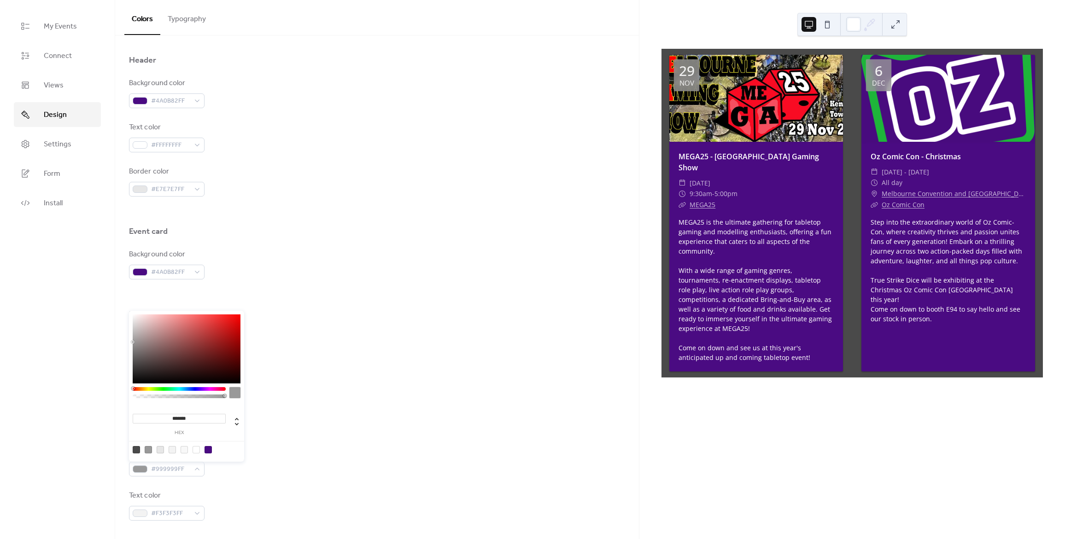
click at [212, 450] on div at bounding box center [186, 449] width 117 height 17
click at [208, 453] on div at bounding box center [208, 449] width 7 height 7
type input "*******"
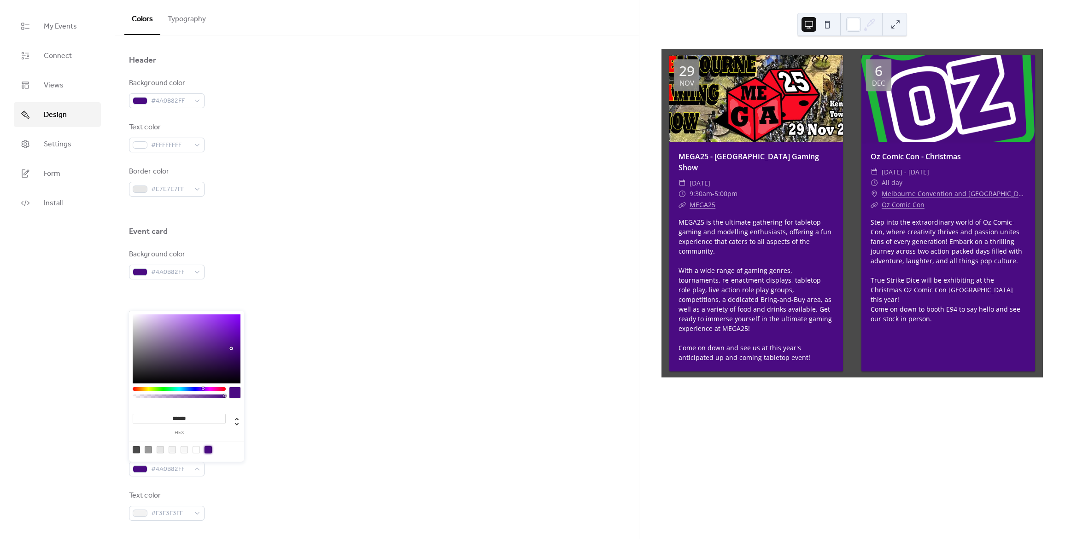
click at [358, 450] on div "Background color #4A0B82FF" at bounding box center [377, 461] width 496 height 30
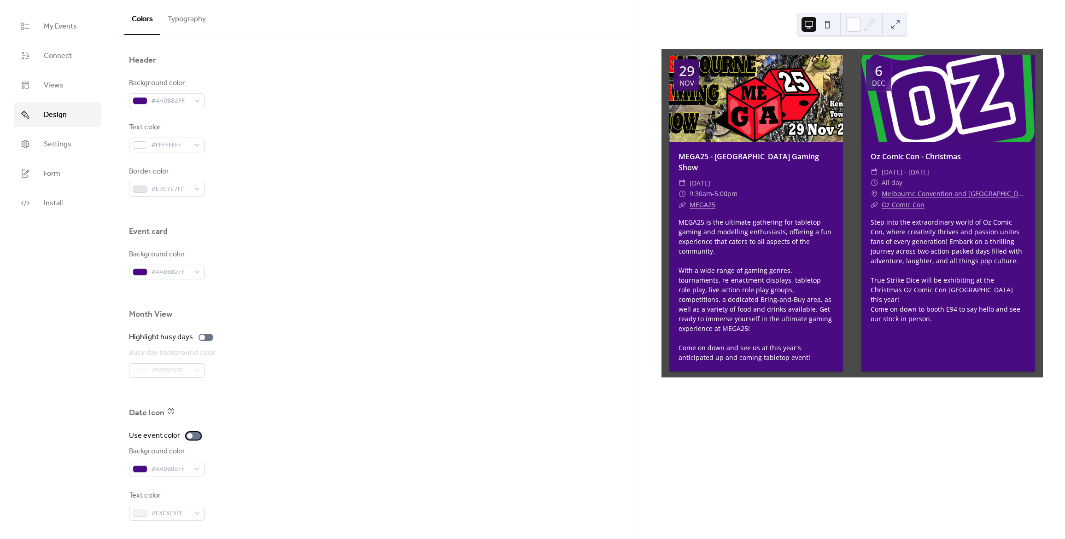
click at [192, 438] on div at bounding box center [193, 436] width 15 height 7
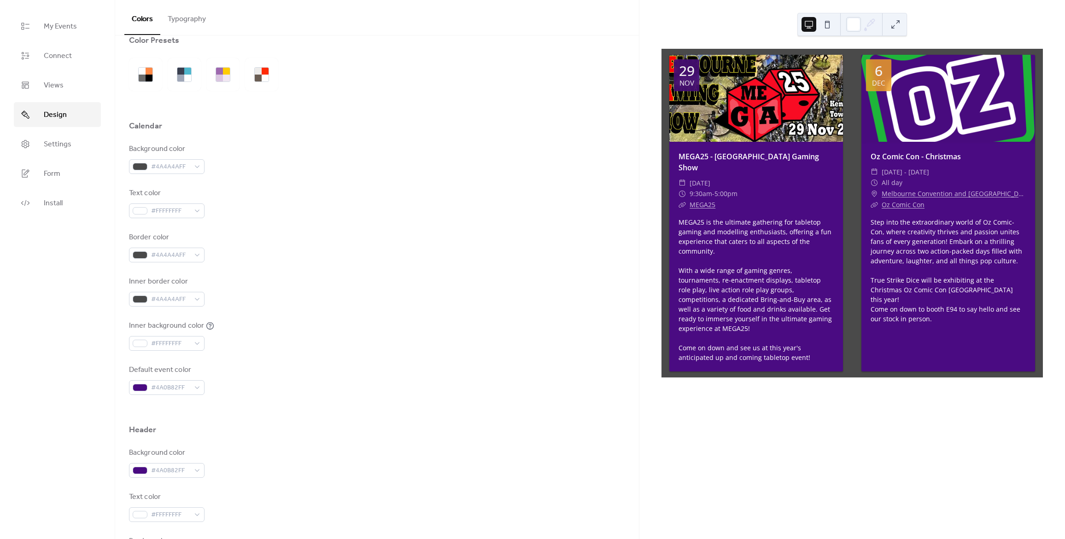
scroll to position [0, 0]
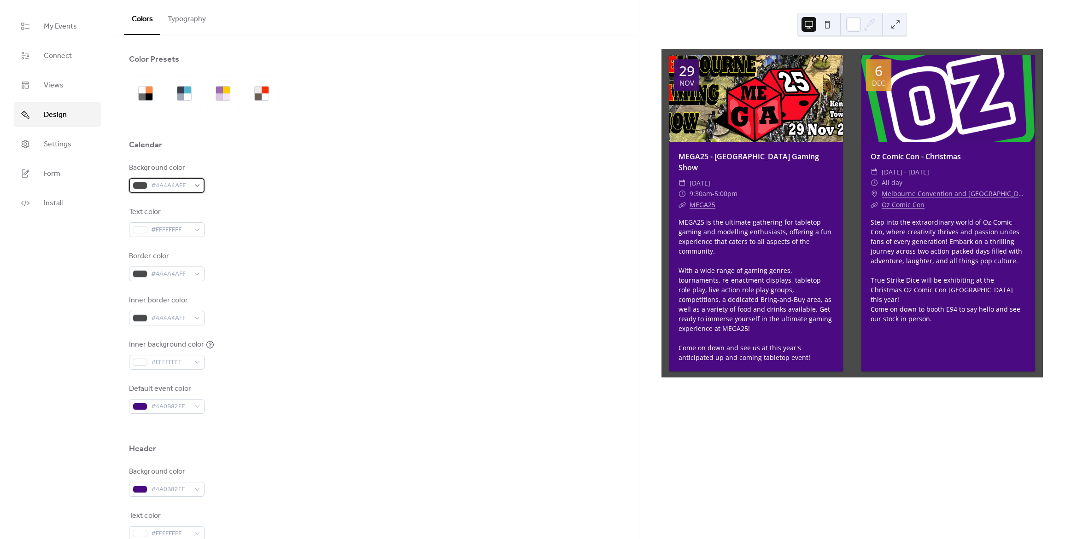
click at [176, 185] on span "#4A4A4AFF" at bounding box center [170, 186] width 39 height 11
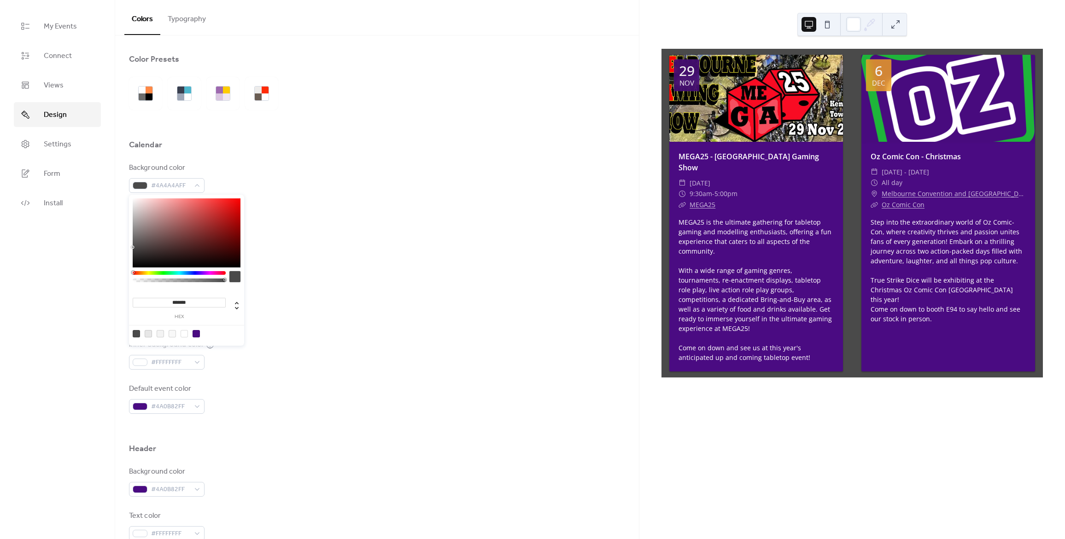
click at [185, 334] on div at bounding box center [184, 333] width 7 height 7
type input "*******"
click at [383, 279] on div "Border color #4A4A4AFF" at bounding box center [377, 266] width 496 height 30
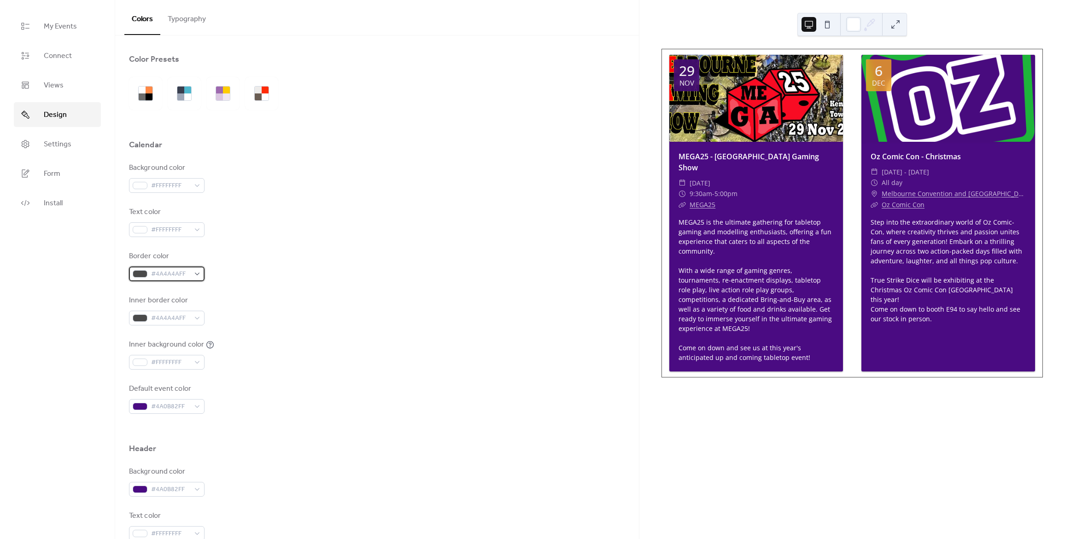
click at [195, 275] on div "#4A4A4AFF" at bounding box center [167, 274] width 76 height 15
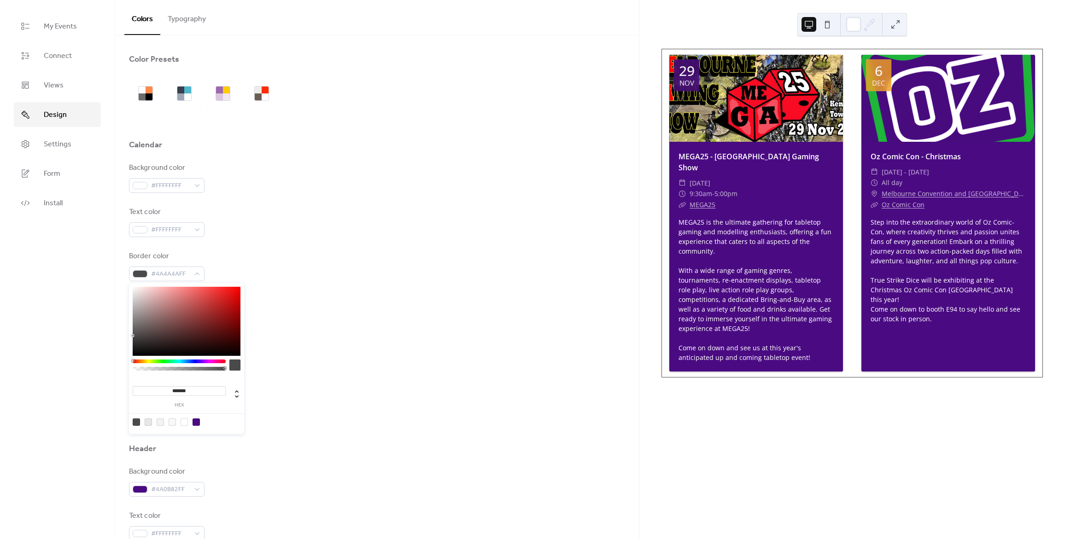
click at [181, 425] on div at bounding box center [184, 422] width 7 height 7
type input "*******"
click at [356, 318] on div "Inner border color #4A4A4AFF" at bounding box center [377, 310] width 496 height 30
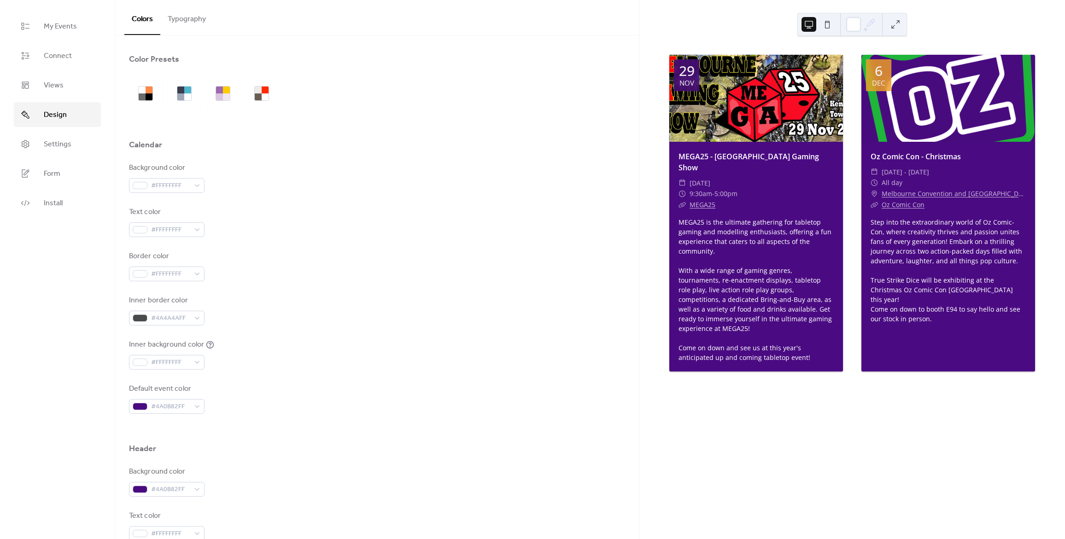
click at [193, 176] on div "Background color #FFFFFFFF" at bounding box center [167, 178] width 76 height 30
click at [198, 183] on div "#FFFFFFFF" at bounding box center [167, 185] width 76 height 15
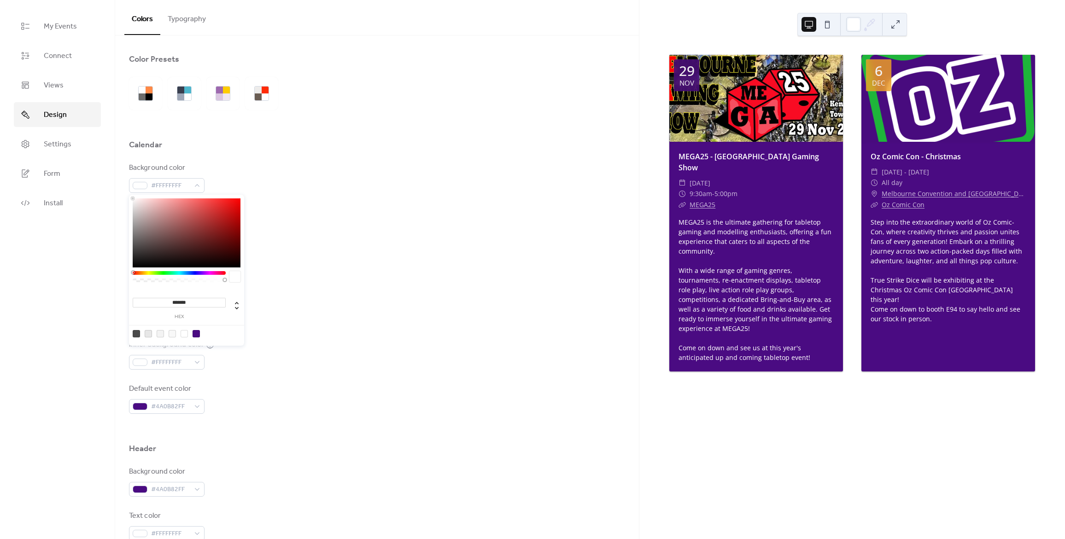
type input "***"
drag, startPoint x: 226, startPoint y: 281, endPoint x: 75, endPoint y: 275, distance: 151.2
click at [75, 275] on body "My Events Connect Views Design Settings Form Install Design Colors Typography C…" at bounding box center [532, 269] width 1065 height 539
click at [362, 297] on div "Inner border color #4A4A4AFF" at bounding box center [377, 310] width 496 height 30
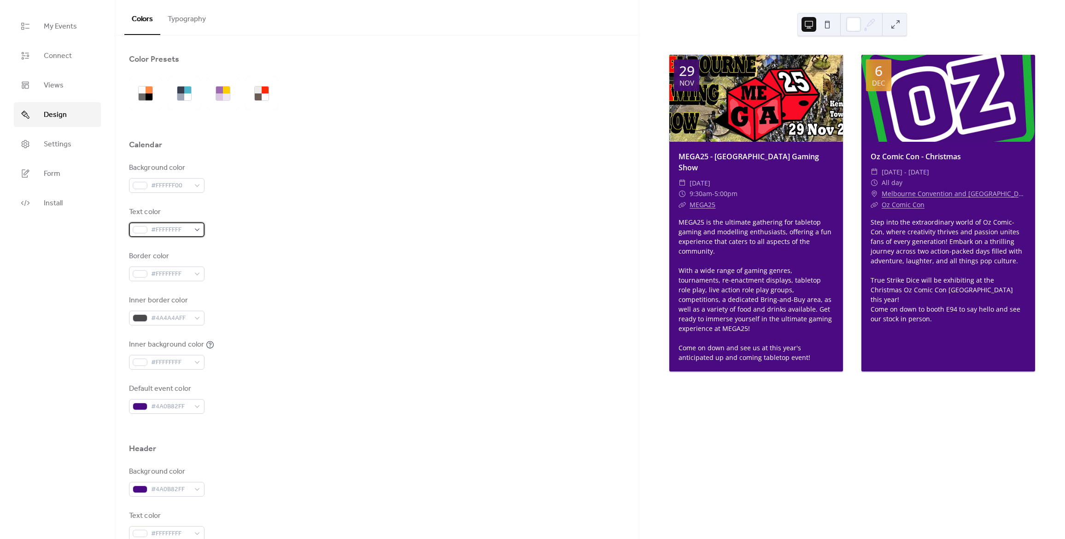
click at [194, 230] on div "#FFFFFFFF" at bounding box center [167, 229] width 76 height 15
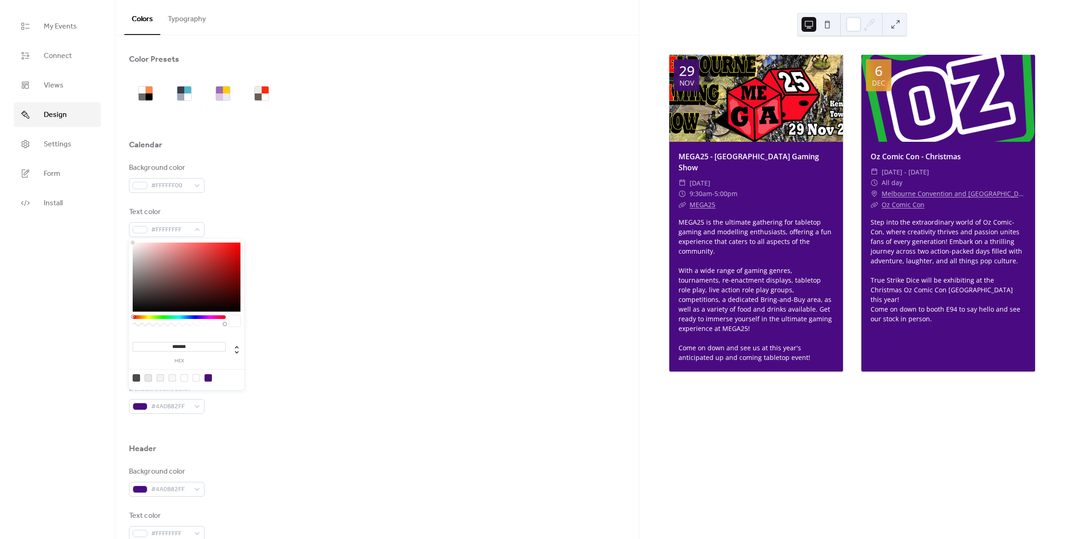
click at [276, 220] on div "Text color #FFFFFFFF" at bounding box center [377, 222] width 496 height 30
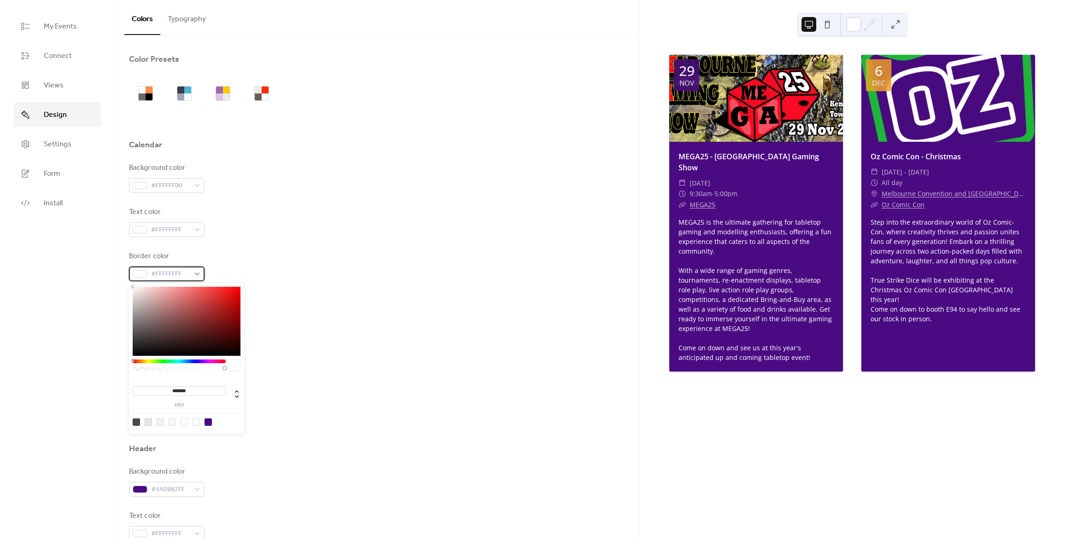
click at [198, 278] on div "#FFFFFFFF" at bounding box center [167, 274] width 76 height 15
type input "***"
type input "*"
drag, startPoint x: 222, startPoint y: 369, endPoint x: 81, endPoint y: 362, distance: 141.1
click at [81, 362] on body "My Events Connect Views Design Settings Form Install Design Colors Typography C…" at bounding box center [532, 269] width 1065 height 539
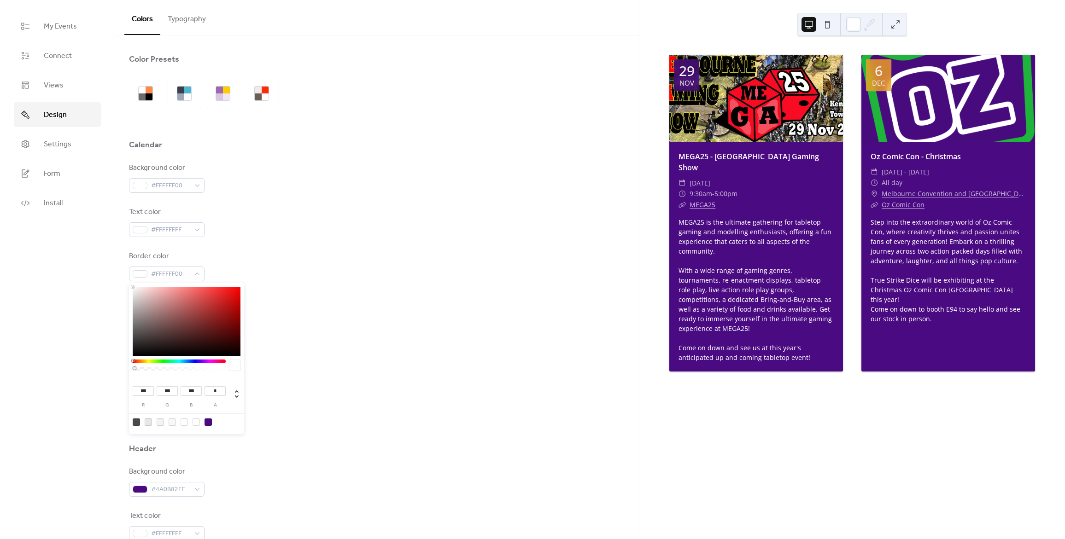
click at [408, 299] on div "Inner border color #4A4A4AFF" at bounding box center [377, 310] width 496 height 30
